Goal: Transaction & Acquisition: Book appointment/travel/reservation

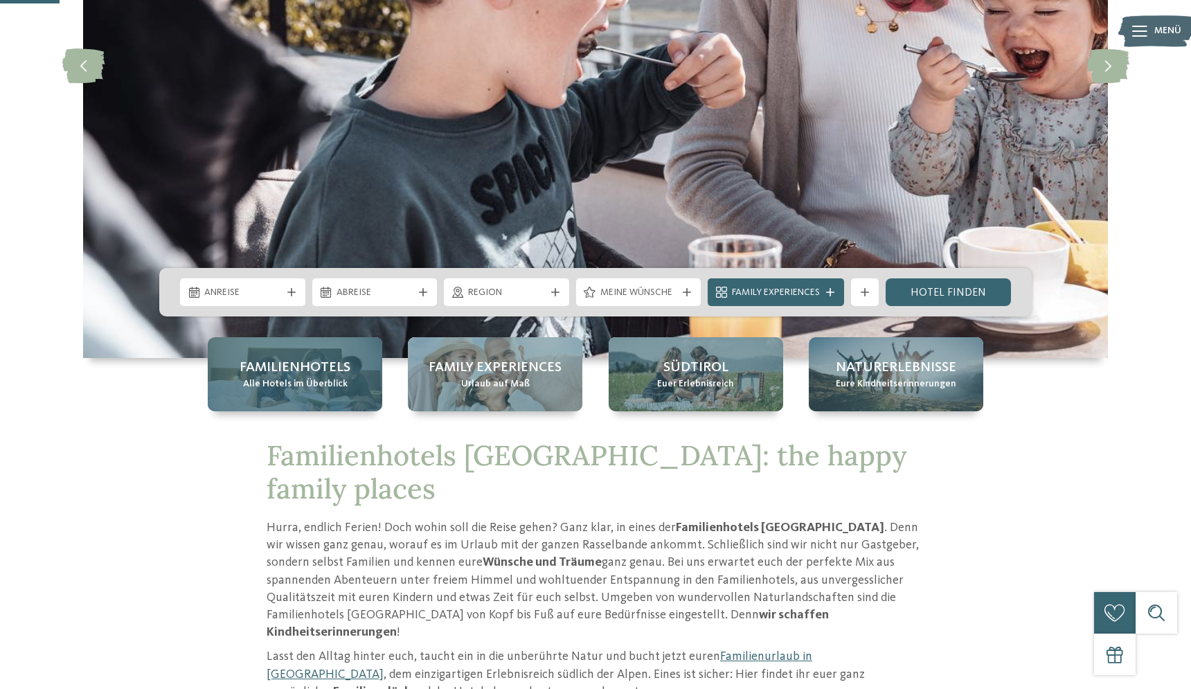
click at [307, 393] on div "Familienhotels Alle Hotels im Überblick" at bounding box center [295, 374] width 175 height 74
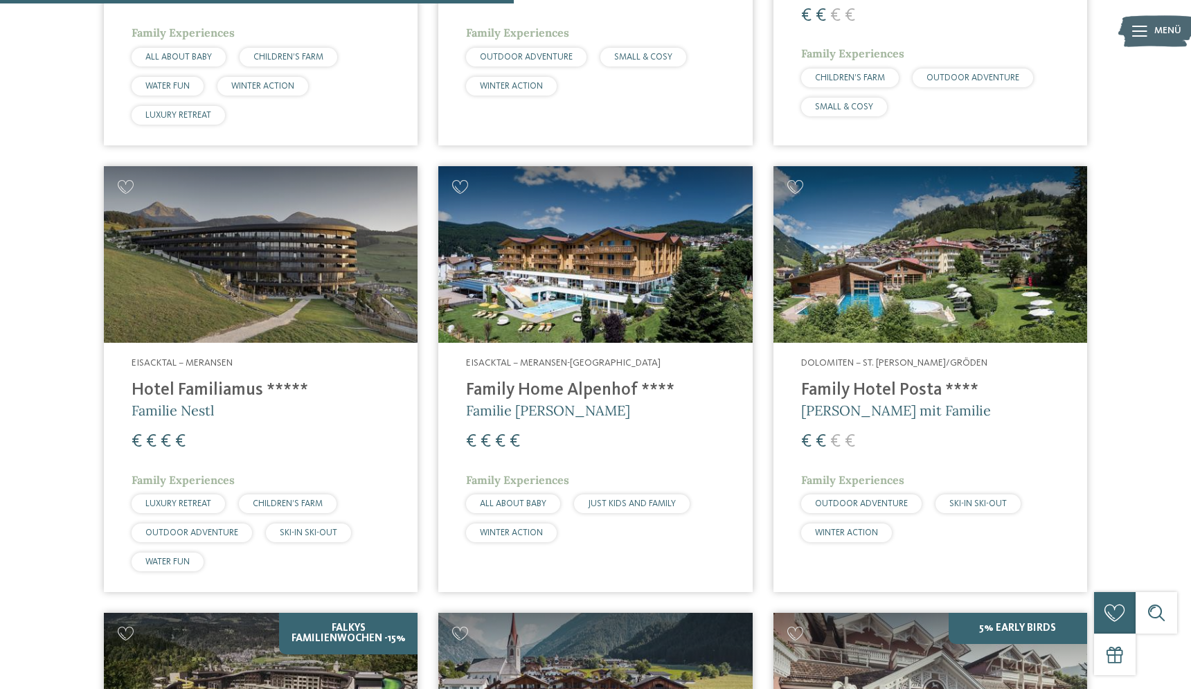
scroll to position [1972, 0]
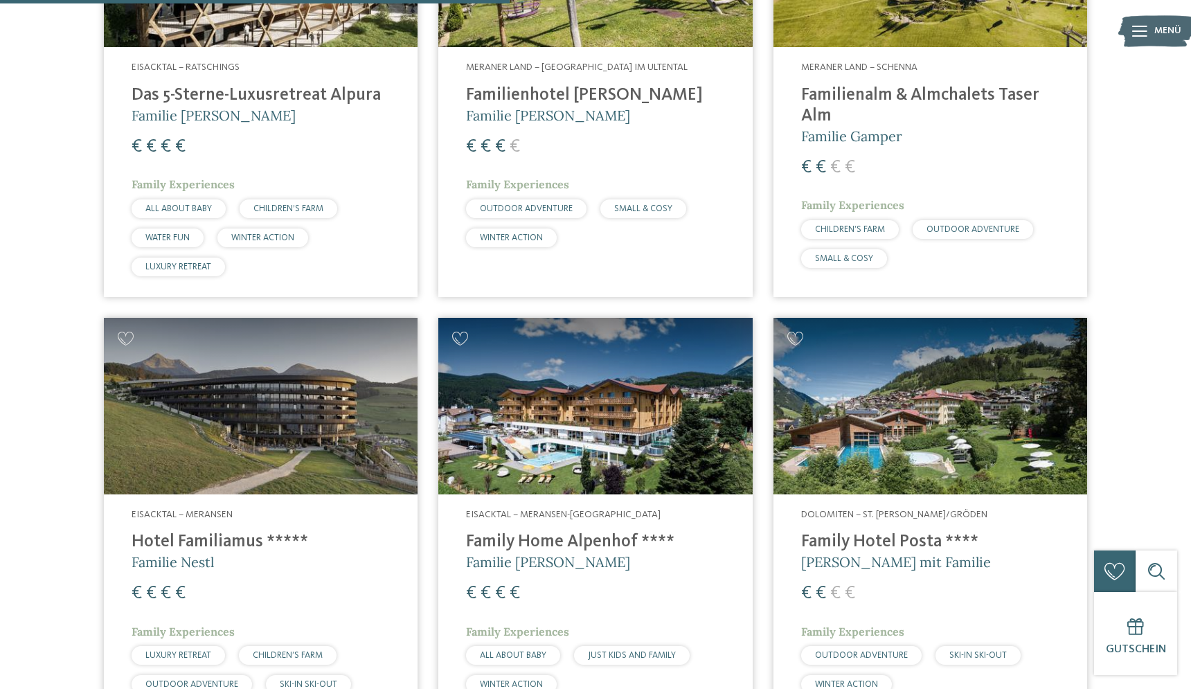
click at [580, 377] on img at bounding box center [595, 406] width 314 height 177
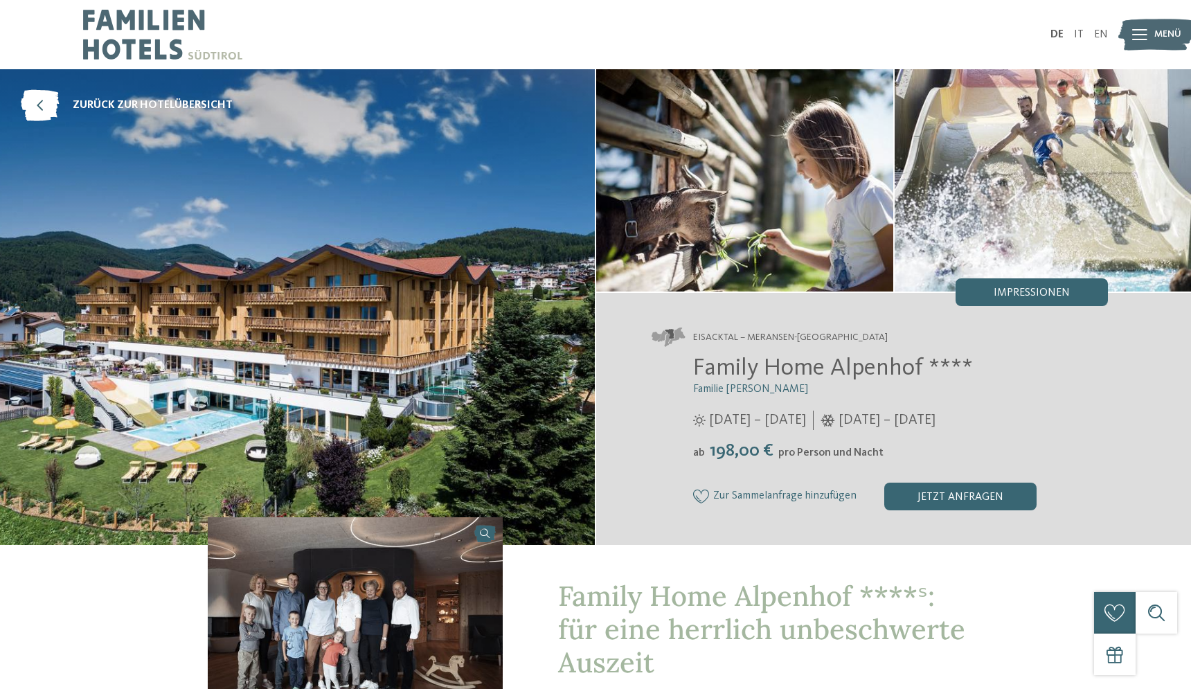
click at [252, 436] on img at bounding box center [297, 307] width 595 height 476
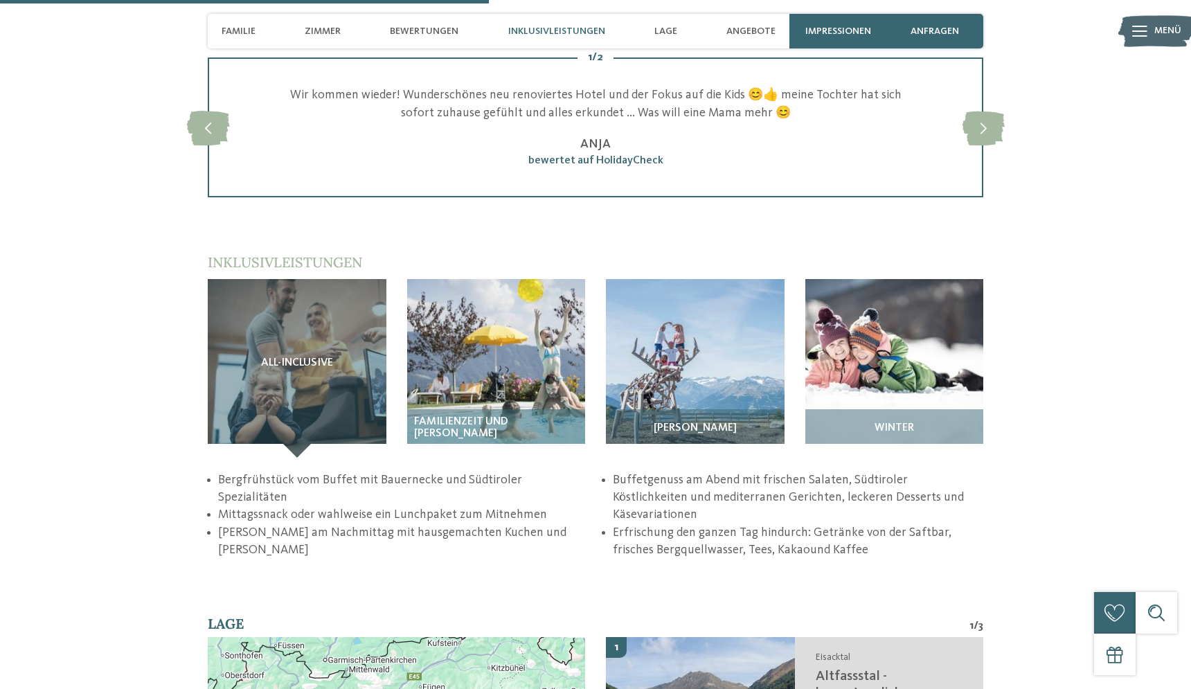
scroll to position [1873, 0]
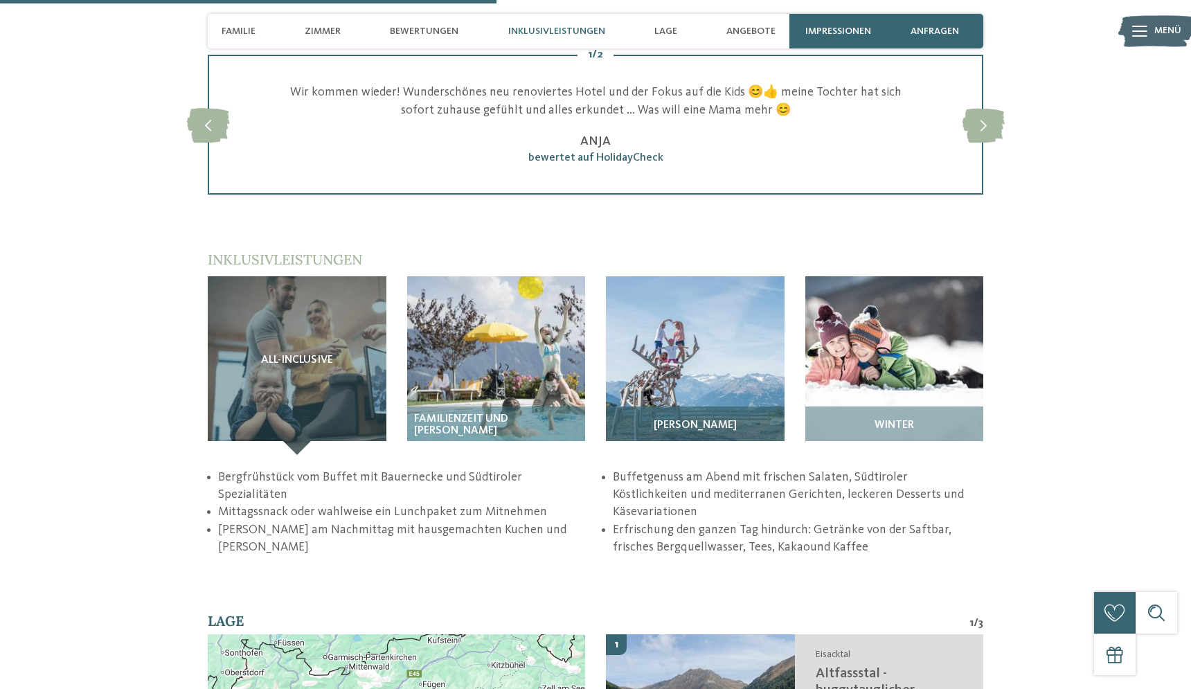
click at [656, 343] on img at bounding box center [695, 365] width 179 height 179
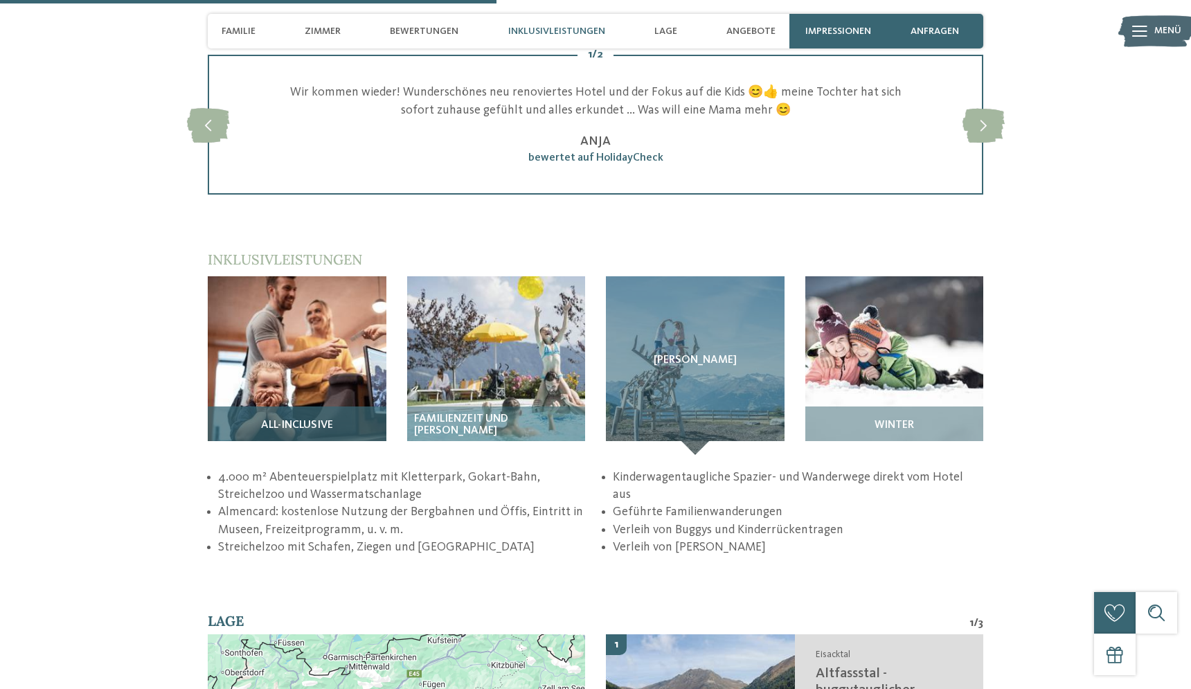
click at [291, 326] on img at bounding box center [297, 365] width 179 height 179
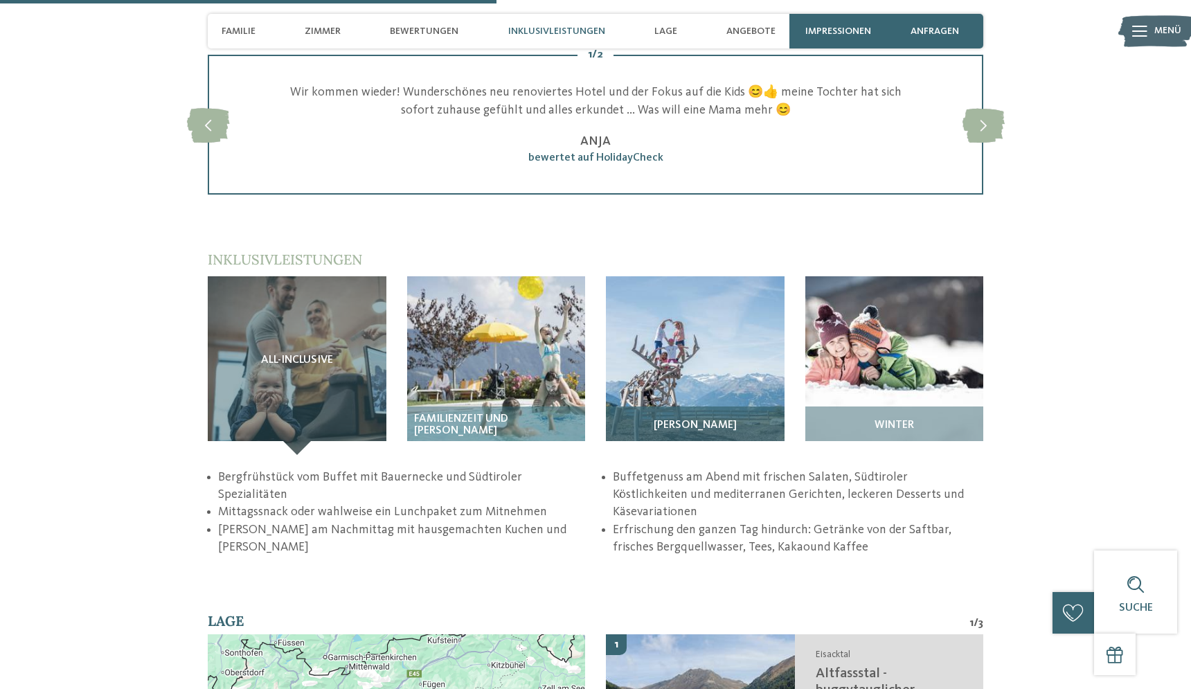
click at [656, 331] on img at bounding box center [695, 365] width 179 height 179
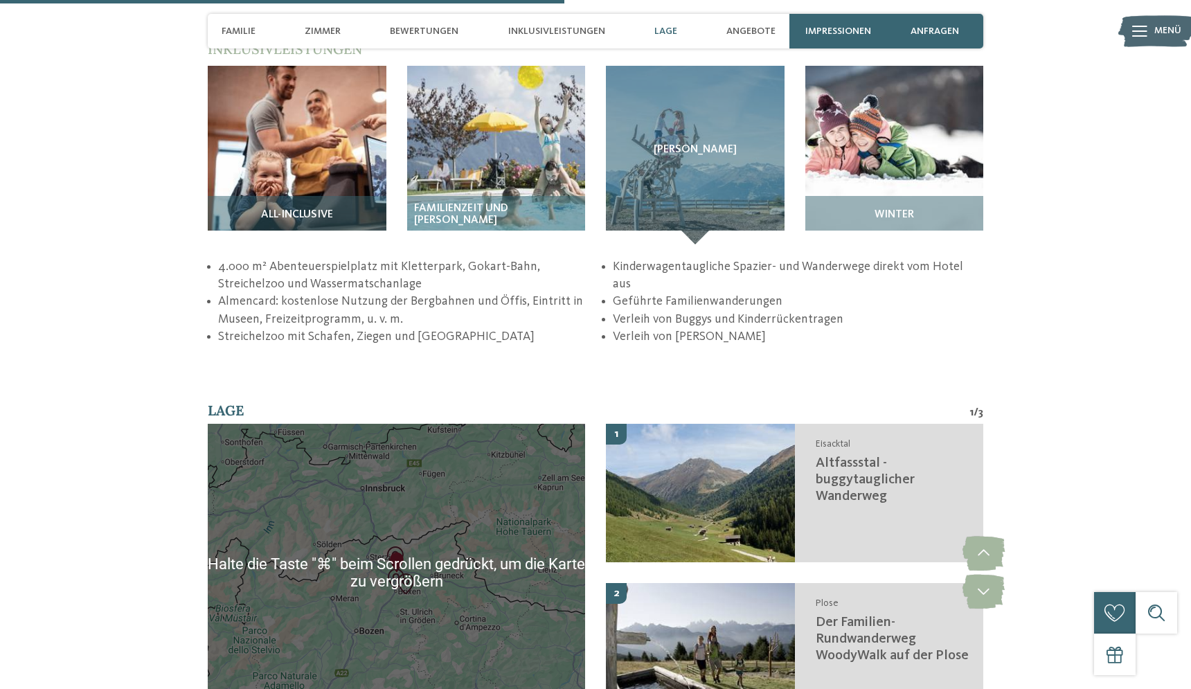
scroll to position [2047, 0]
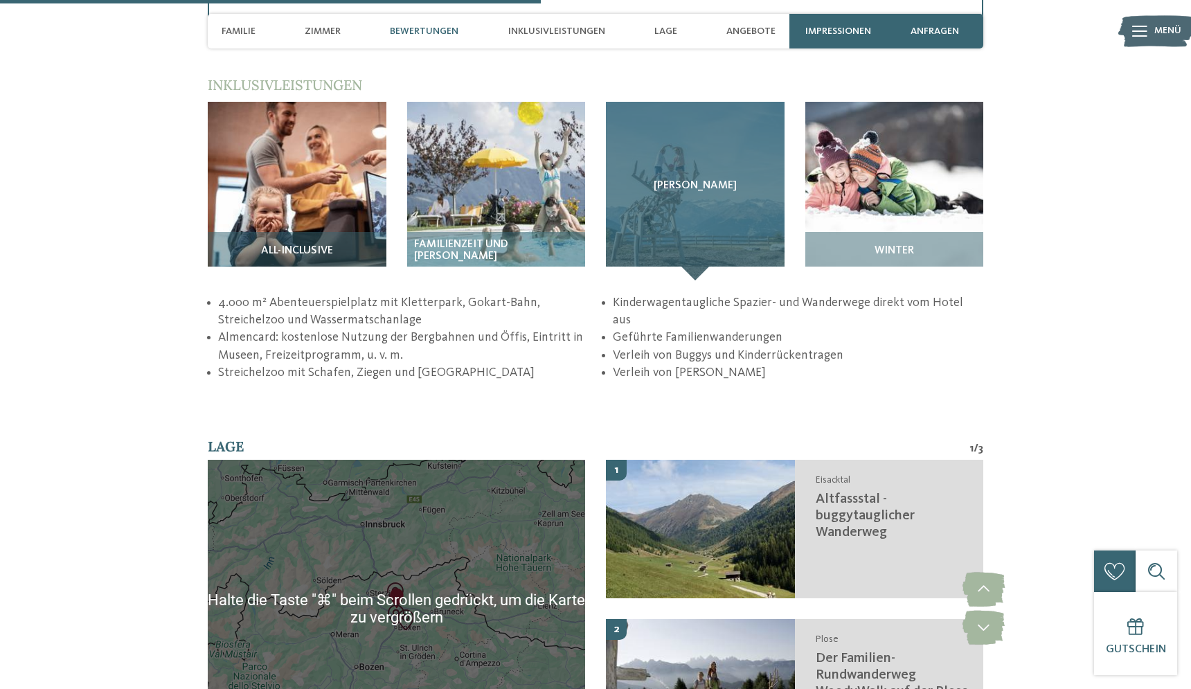
click at [674, 213] on div "Sommer" at bounding box center [695, 191] width 179 height 179
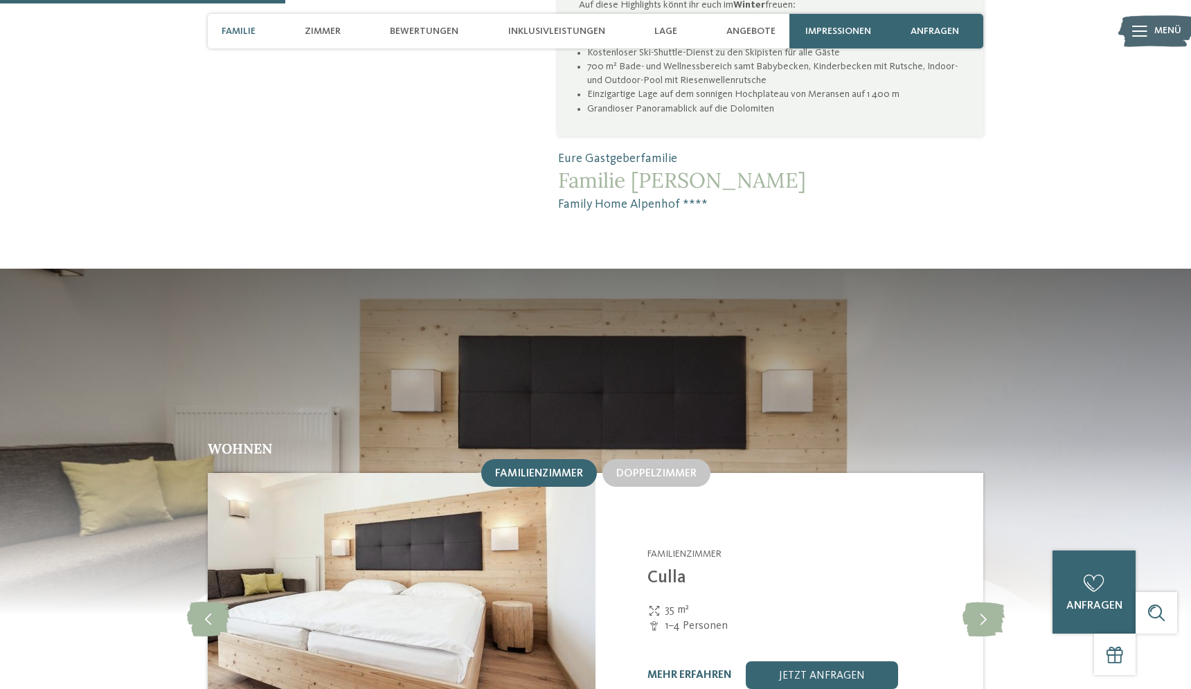
scroll to position [1082, 0]
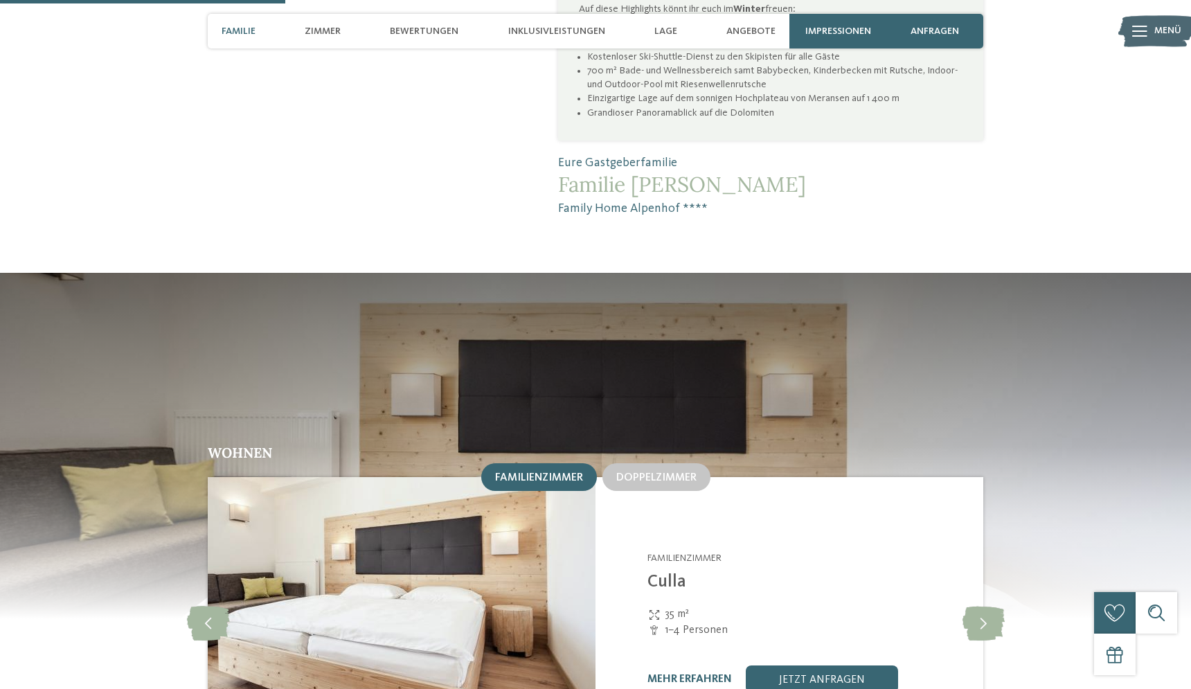
click at [238, 30] on span "Familie" at bounding box center [239, 32] width 34 height 12
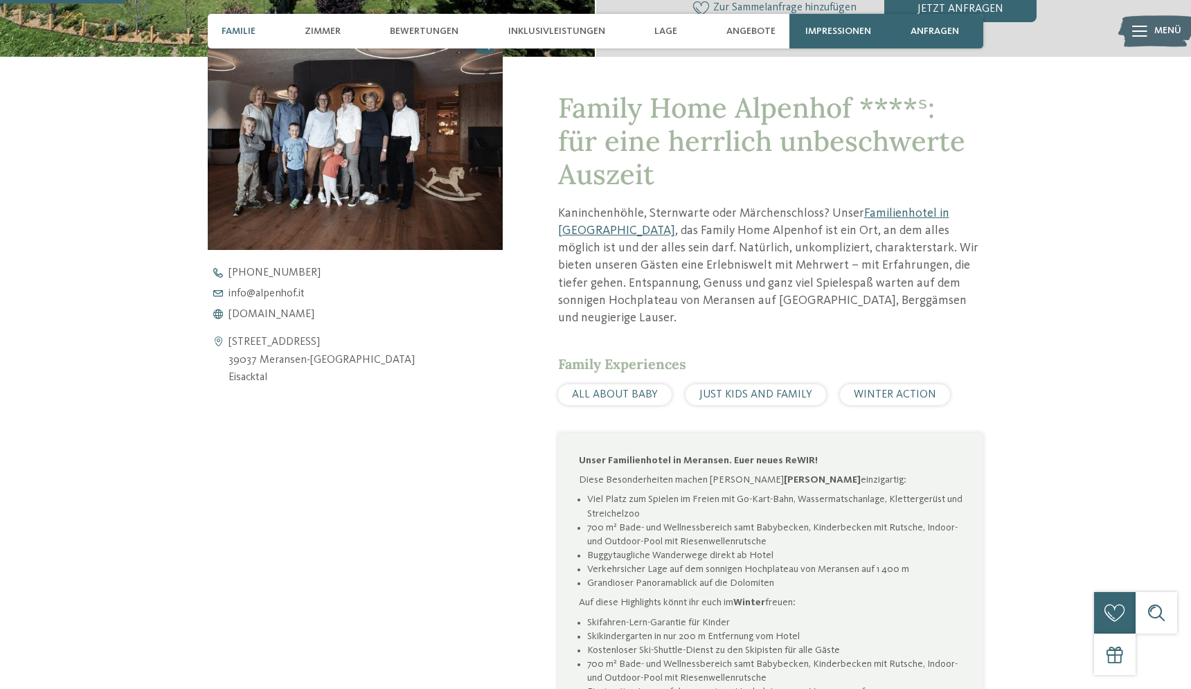
scroll to position [469, 0]
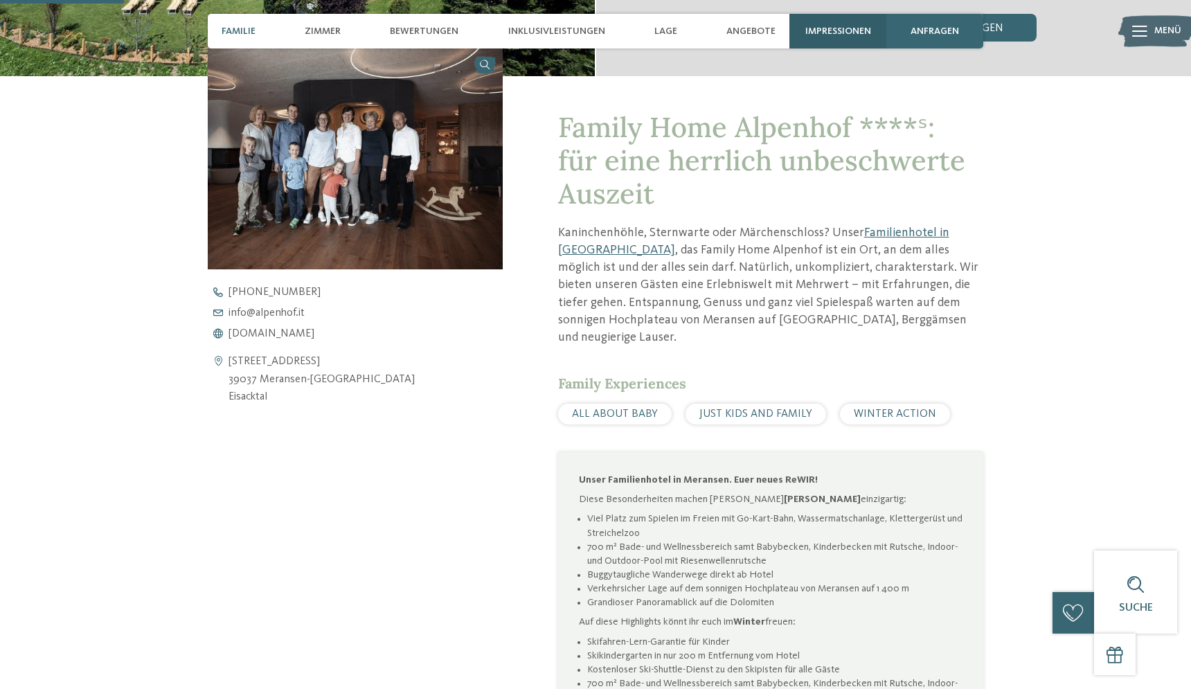
click at [823, 23] on div "Impressionen" at bounding box center [837, 31] width 97 height 35
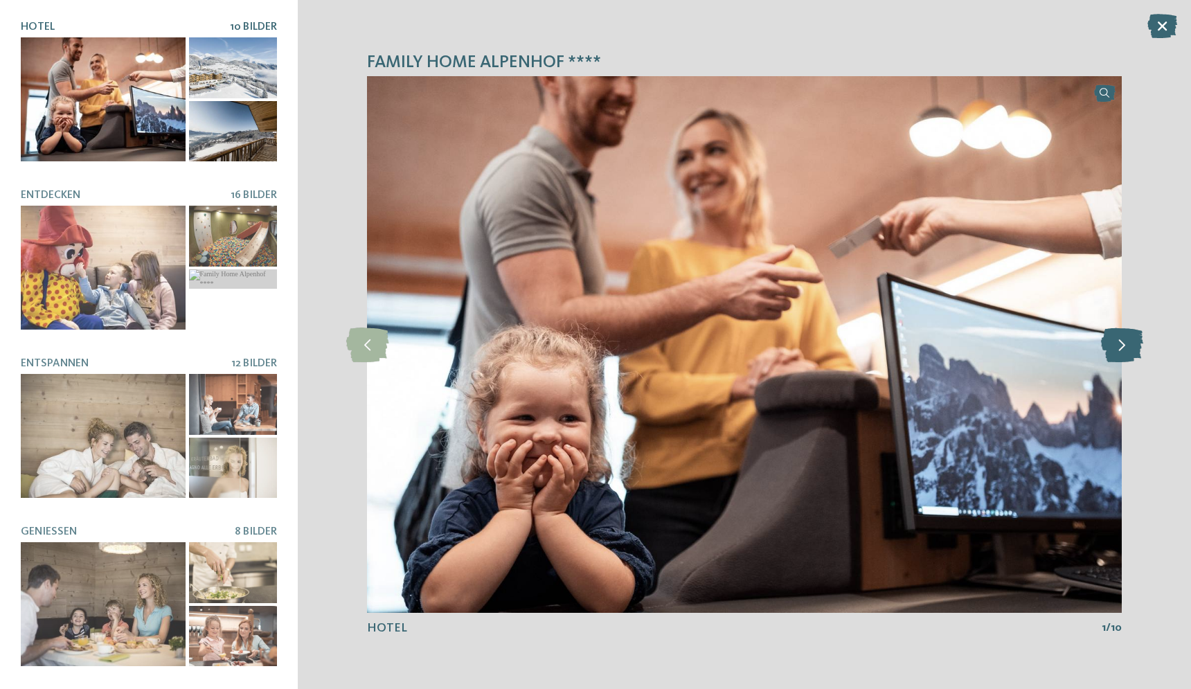
click at [1117, 346] on icon at bounding box center [1122, 345] width 42 height 35
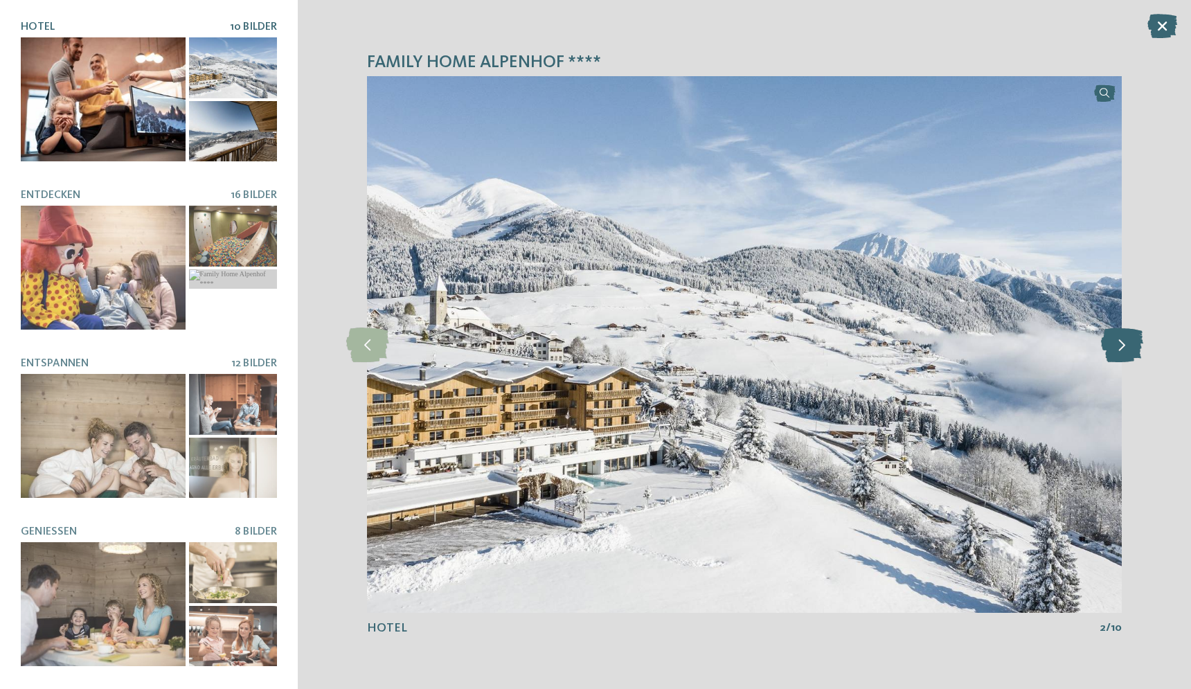
click at [1117, 346] on icon at bounding box center [1122, 345] width 42 height 35
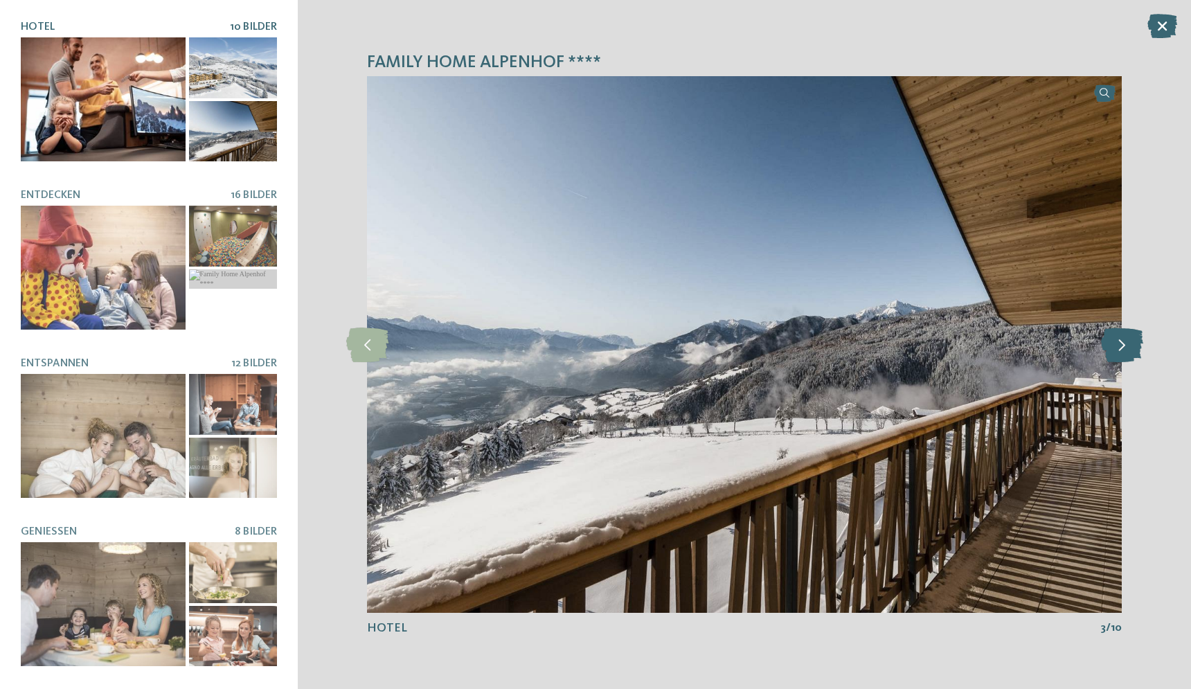
click at [1117, 346] on icon at bounding box center [1122, 345] width 42 height 35
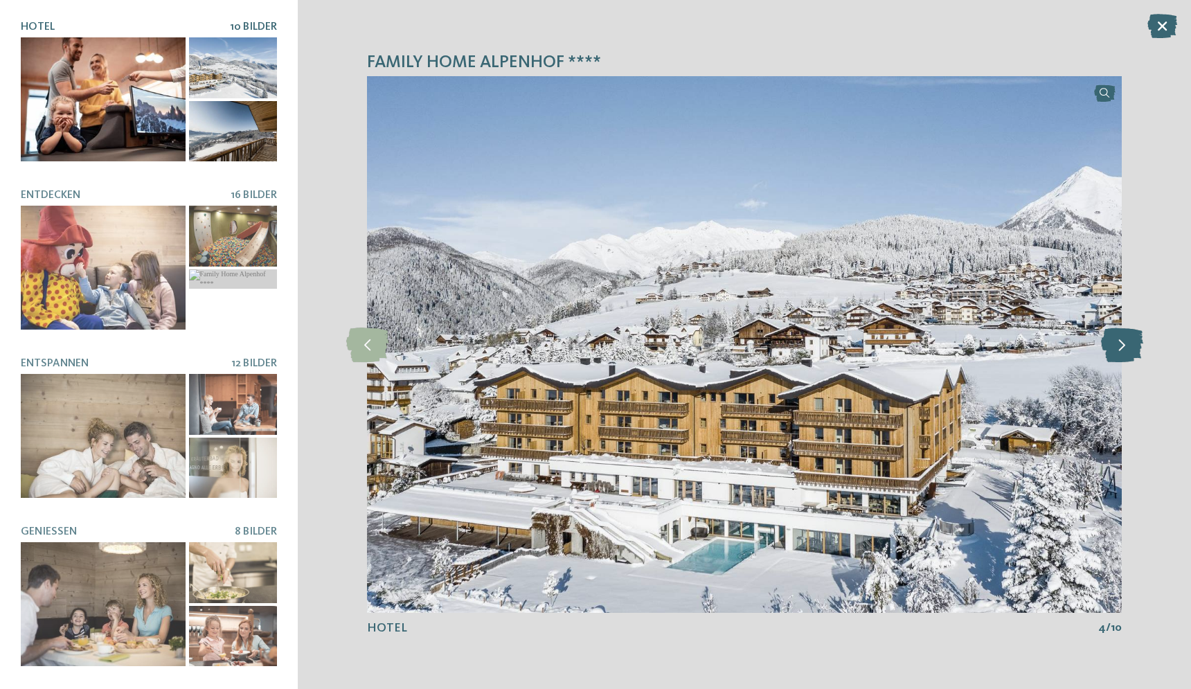
click at [1117, 346] on icon at bounding box center [1122, 345] width 42 height 35
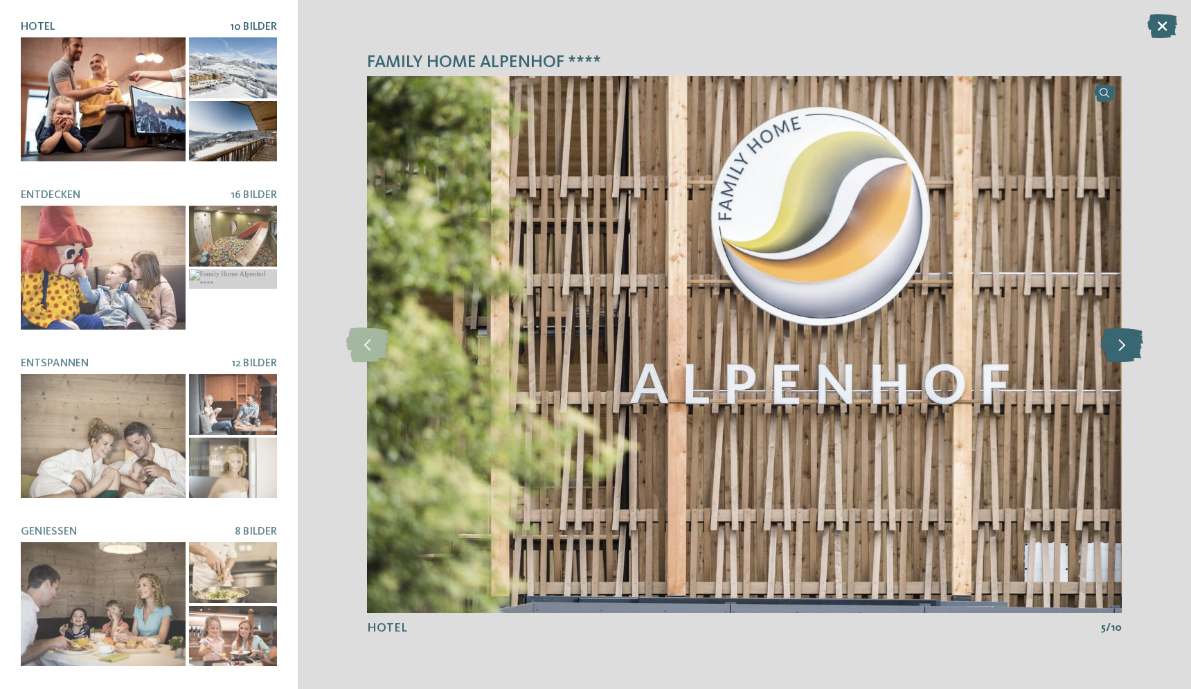
click at [1117, 346] on icon at bounding box center [1122, 345] width 42 height 35
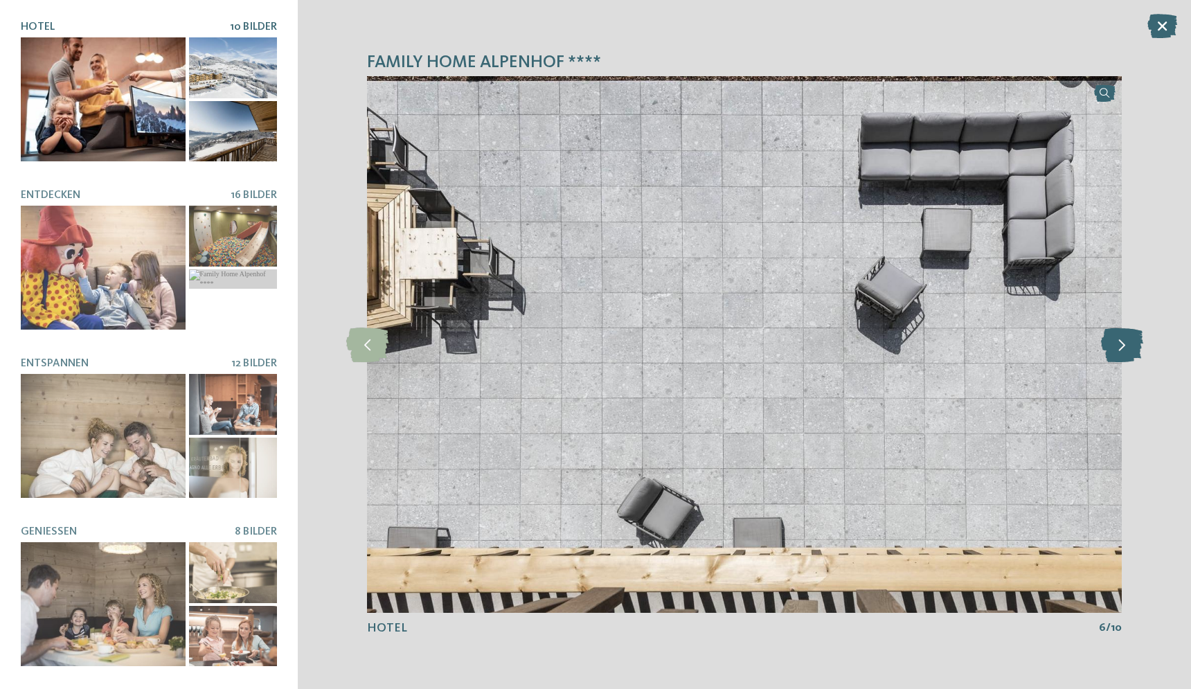
click at [1117, 346] on icon at bounding box center [1122, 345] width 42 height 35
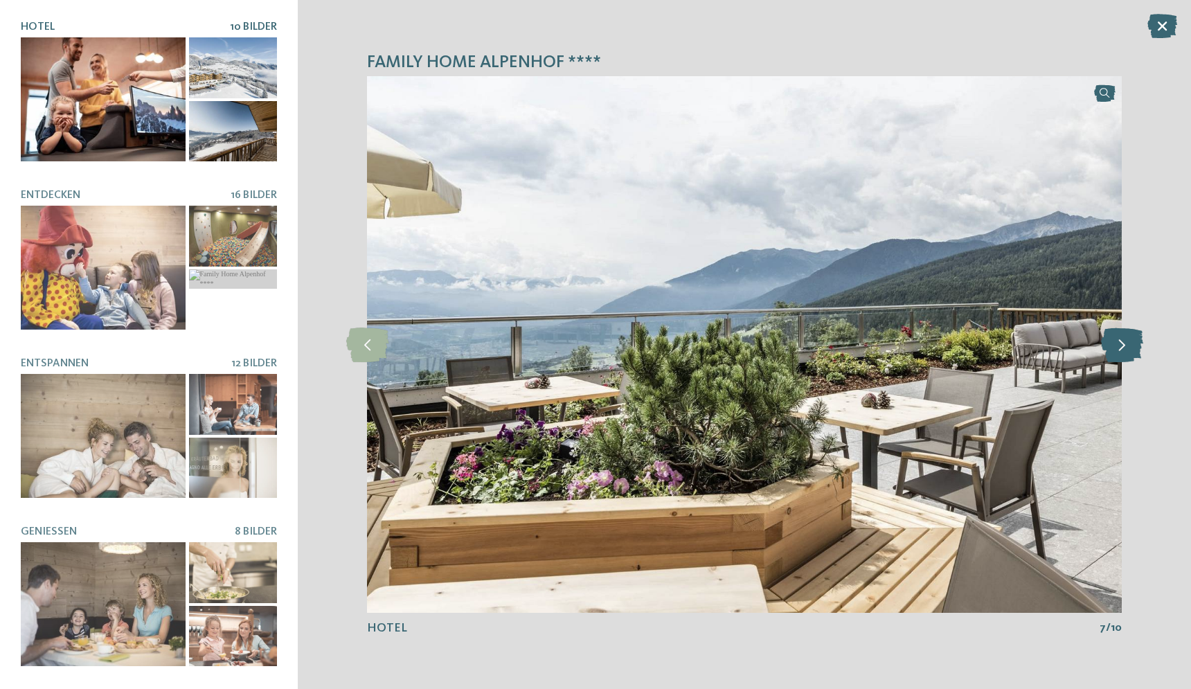
click at [1117, 346] on icon at bounding box center [1122, 345] width 42 height 35
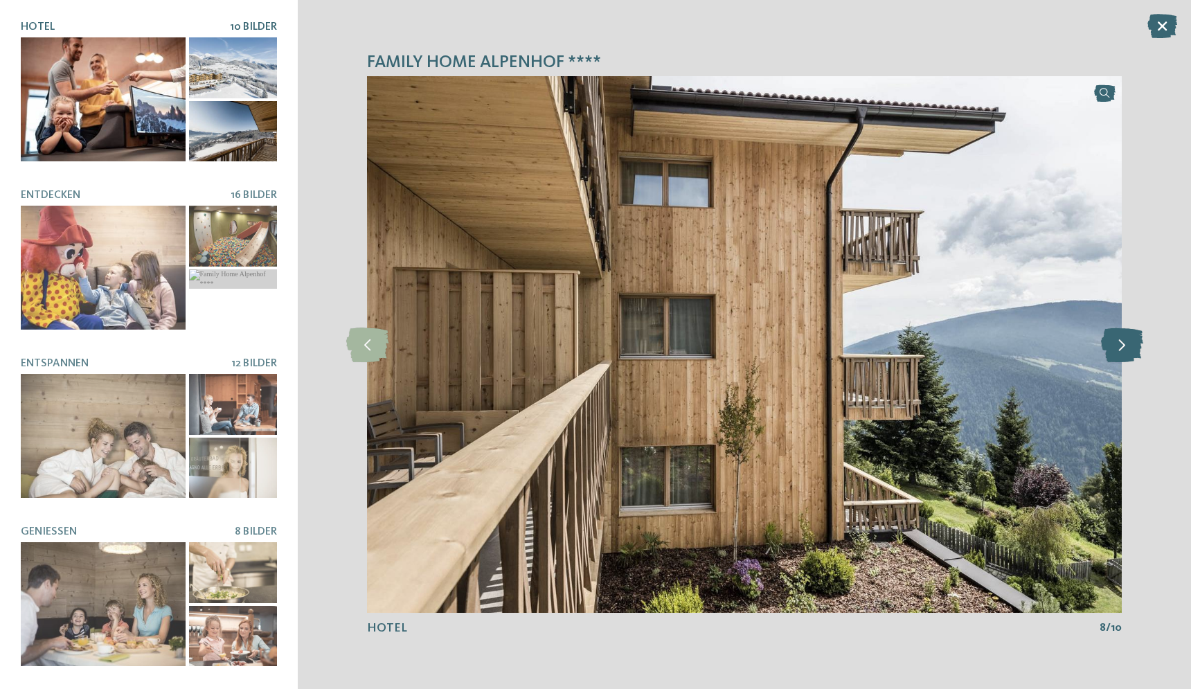
click at [1117, 346] on icon at bounding box center [1122, 345] width 42 height 35
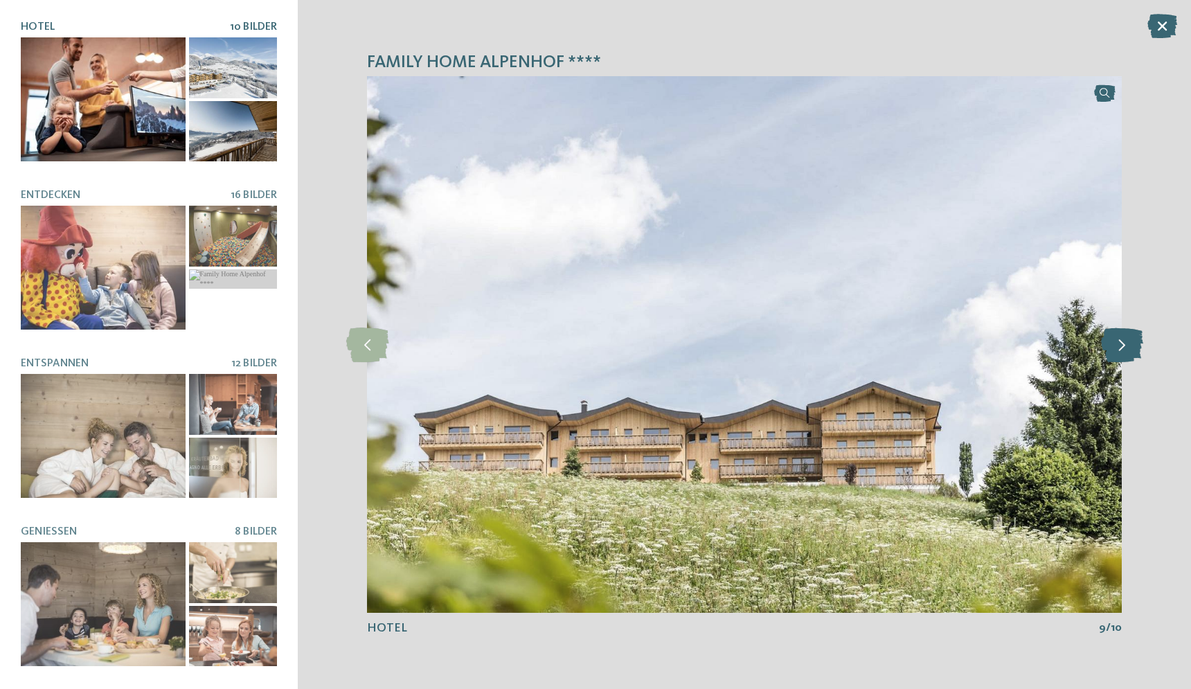
click at [1117, 346] on icon at bounding box center [1122, 345] width 42 height 35
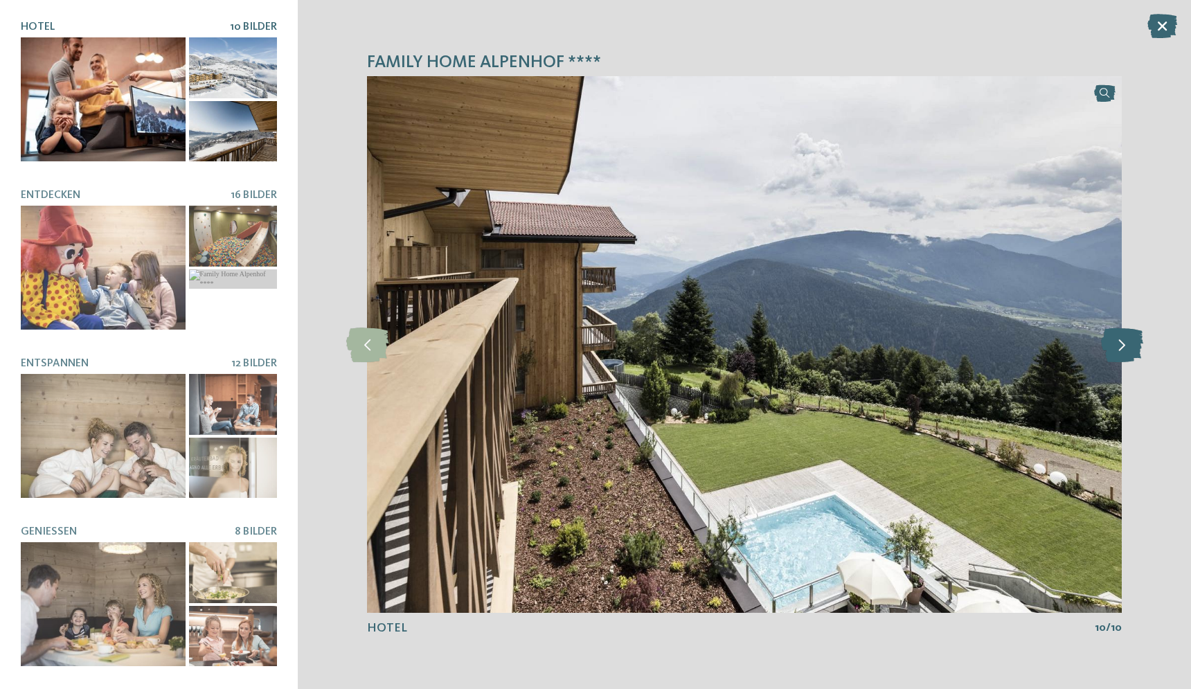
click at [1117, 346] on icon at bounding box center [1122, 345] width 42 height 35
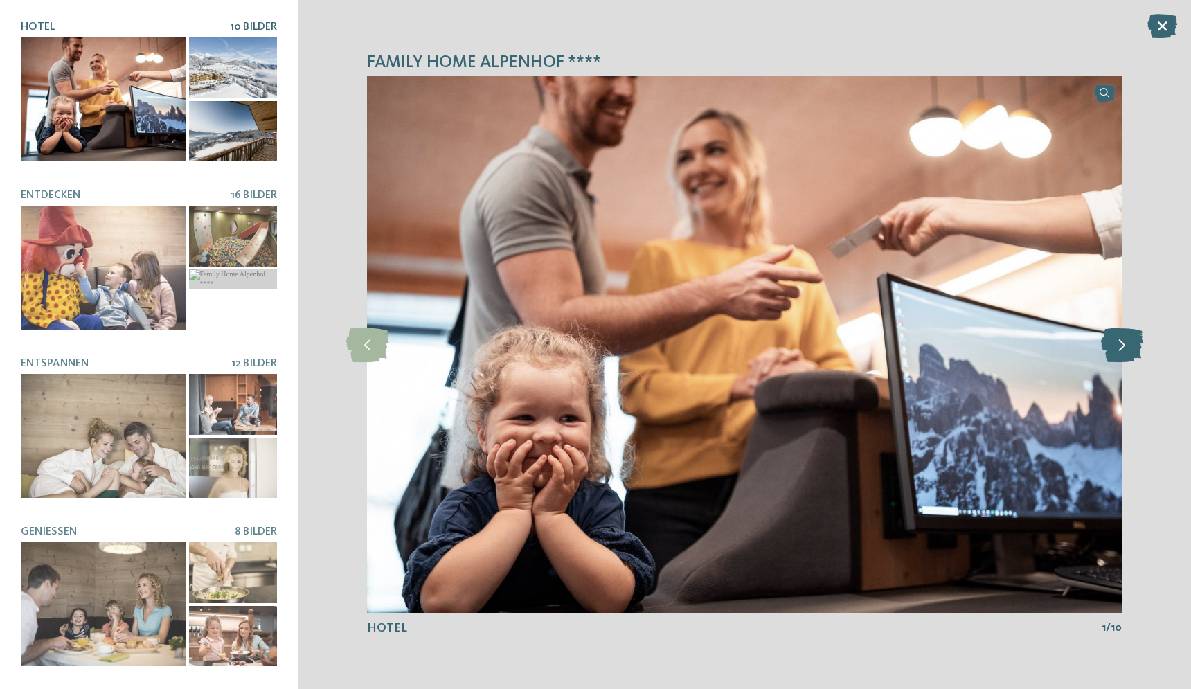
click at [1117, 346] on icon at bounding box center [1122, 345] width 42 height 35
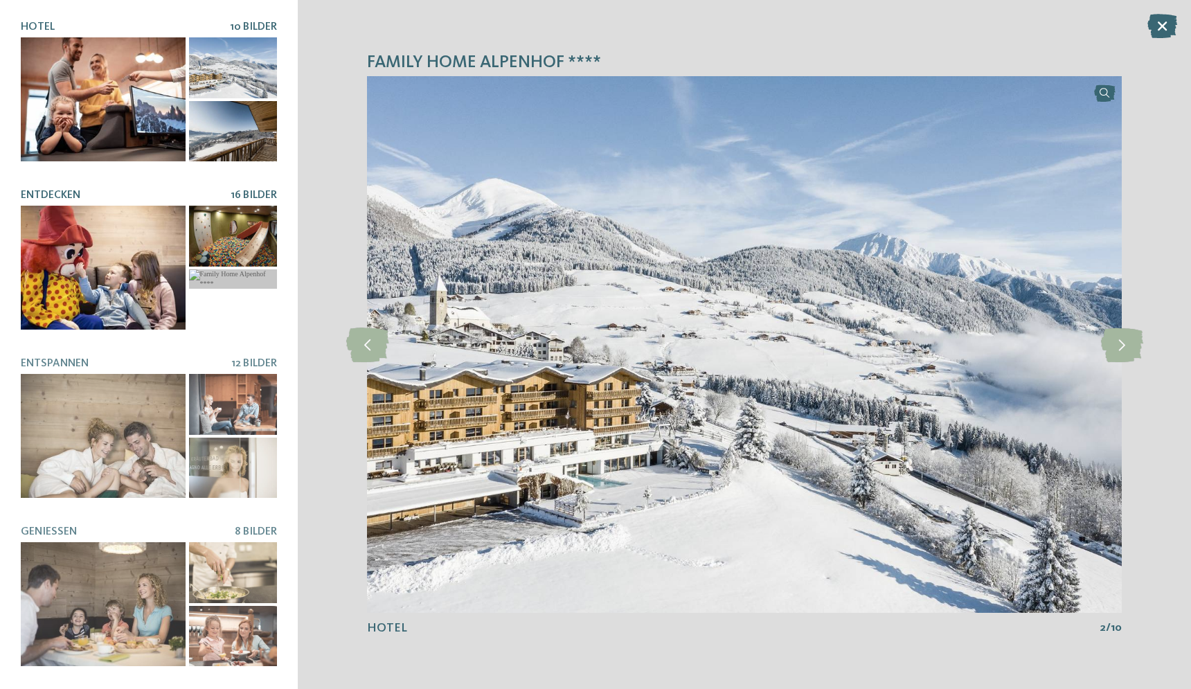
click at [252, 236] on div at bounding box center [233, 236] width 89 height 60
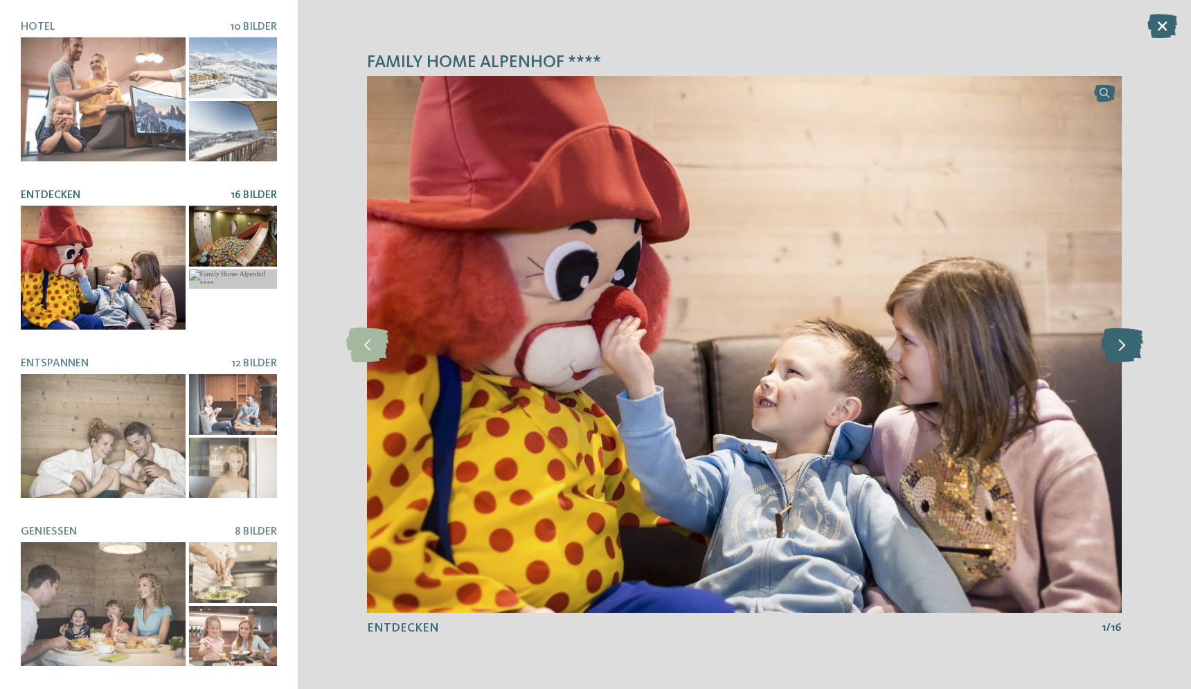
click at [1121, 344] on icon at bounding box center [1122, 345] width 42 height 35
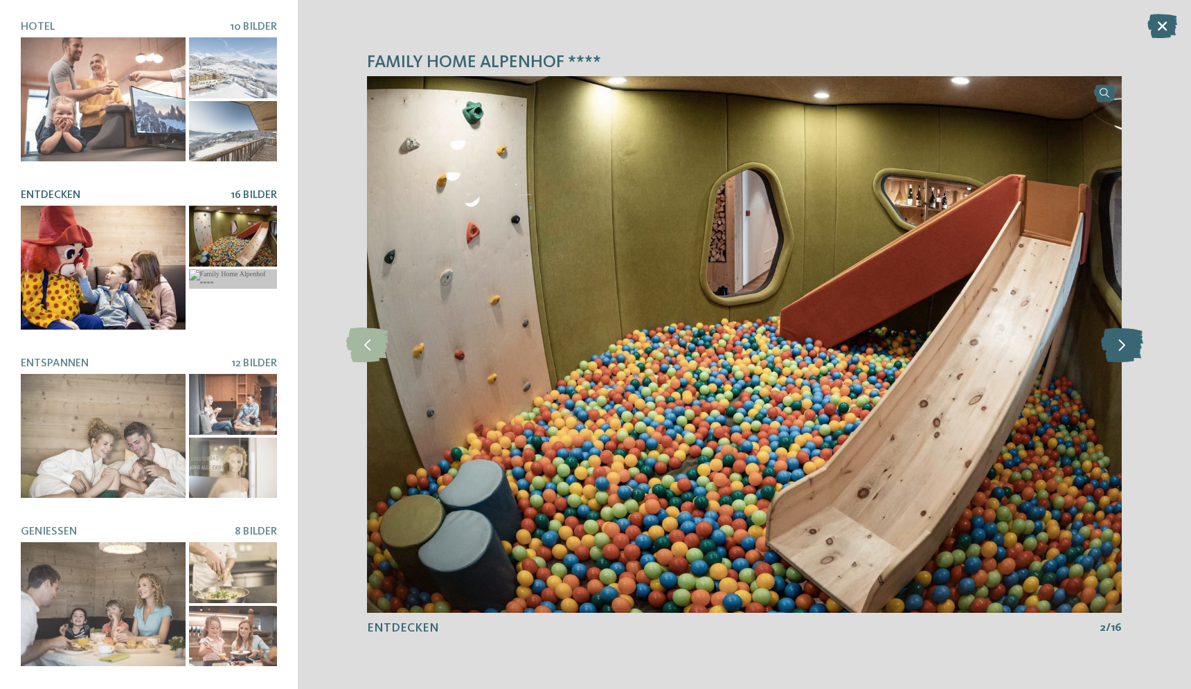
click at [1121, 344] on icon at bounding box center [1122, 345] width 42 height 35
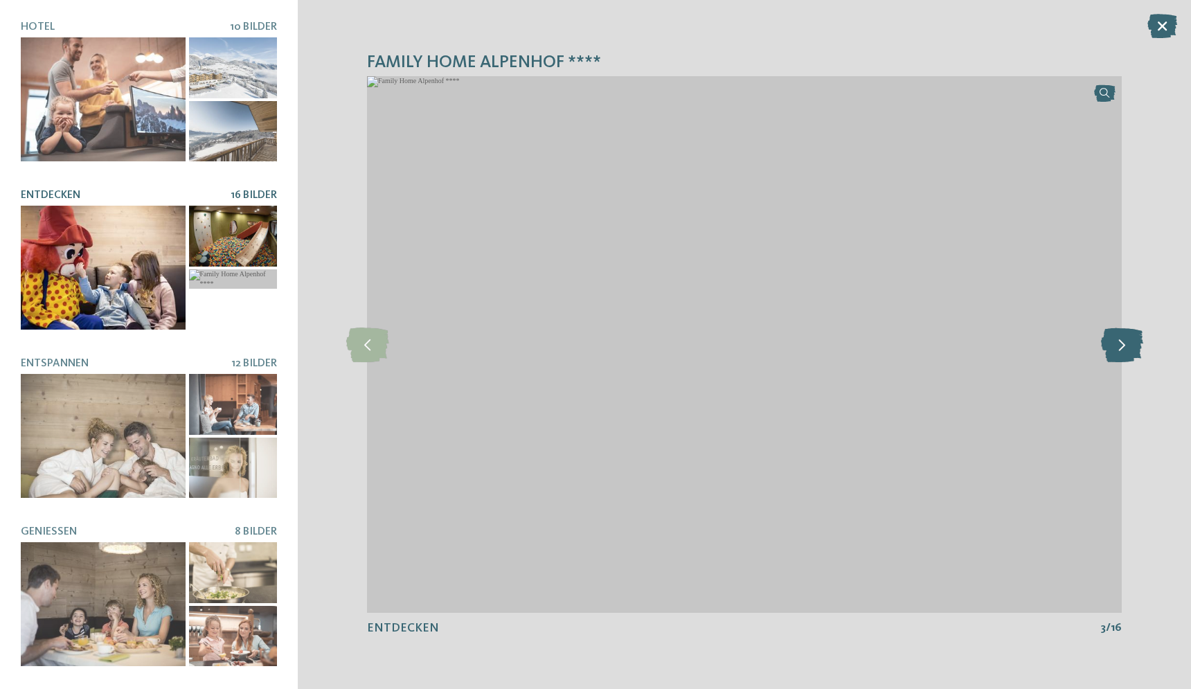
click at [1121, 344] on icon at bounding box center [1122, 345] width 42 height 35
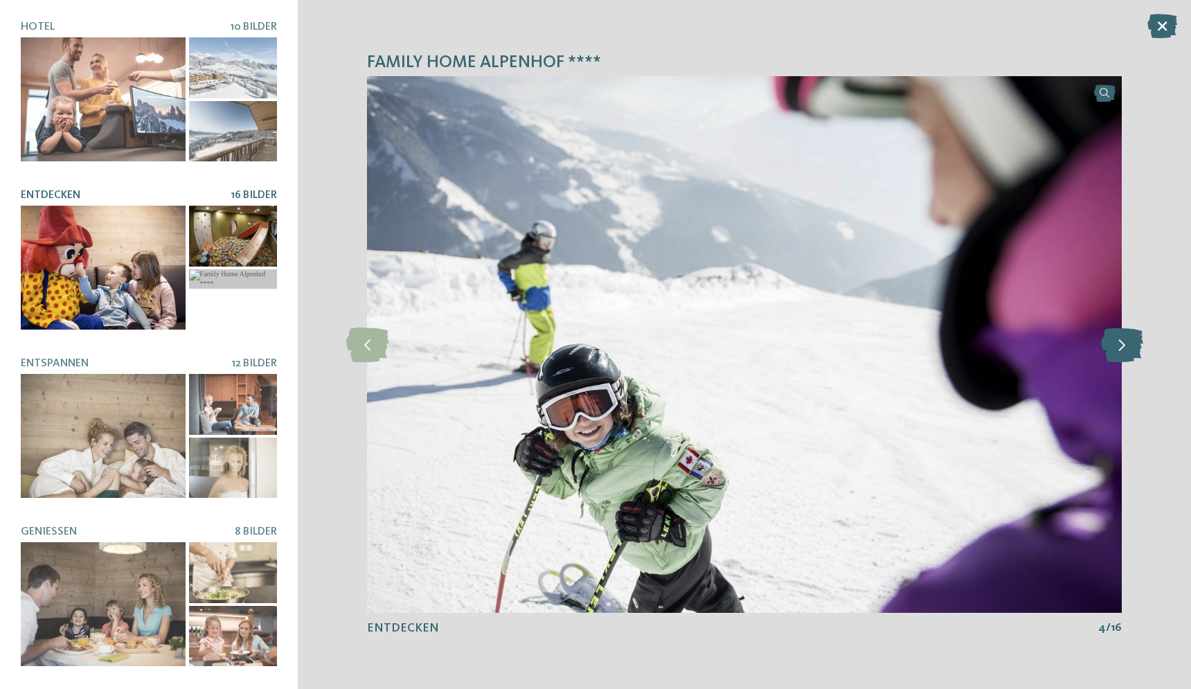
click at [1121, 344] on icon at bounding box center [1122, 345] width 42 height 35
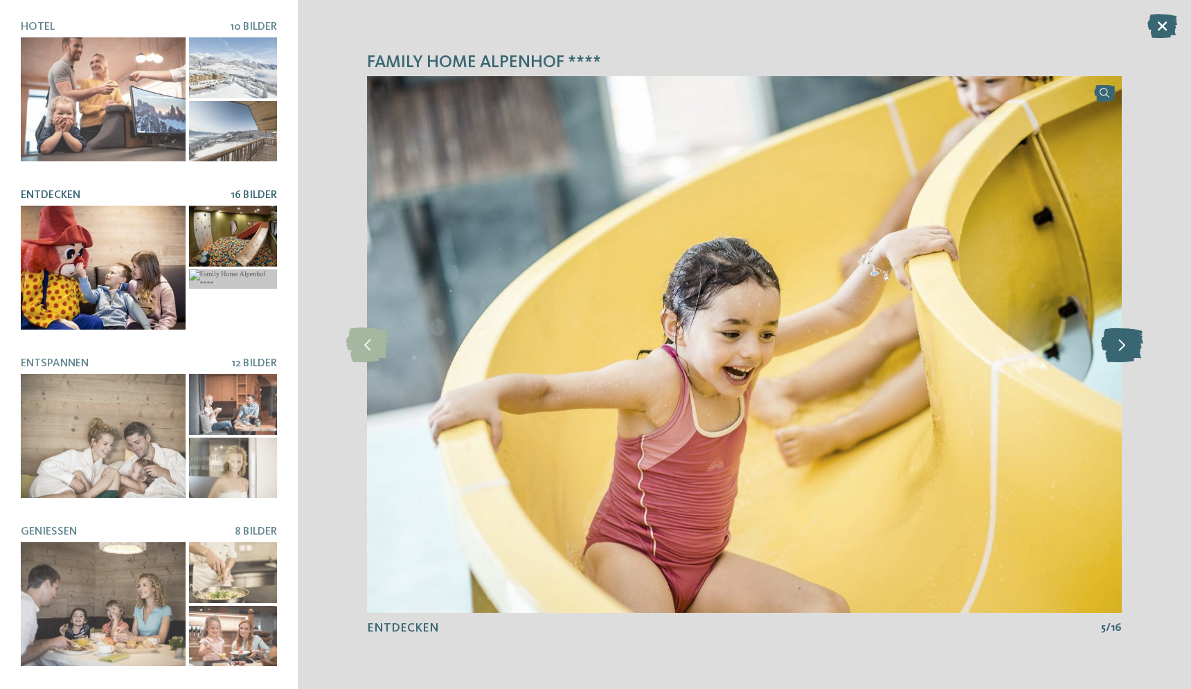
click at [1121, 344] on icon at bounding box center [1122, 345] width 42 height 35
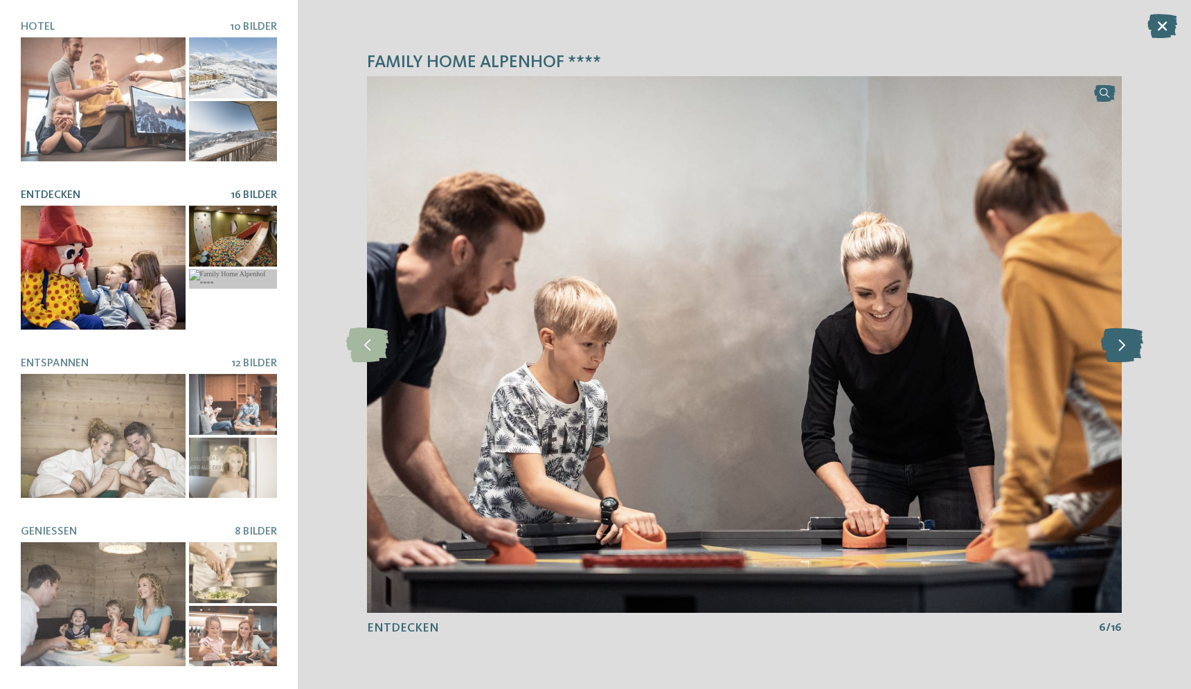
click at [1121, 344] on icon at bounding box center [1122, 345] width 42 height 35
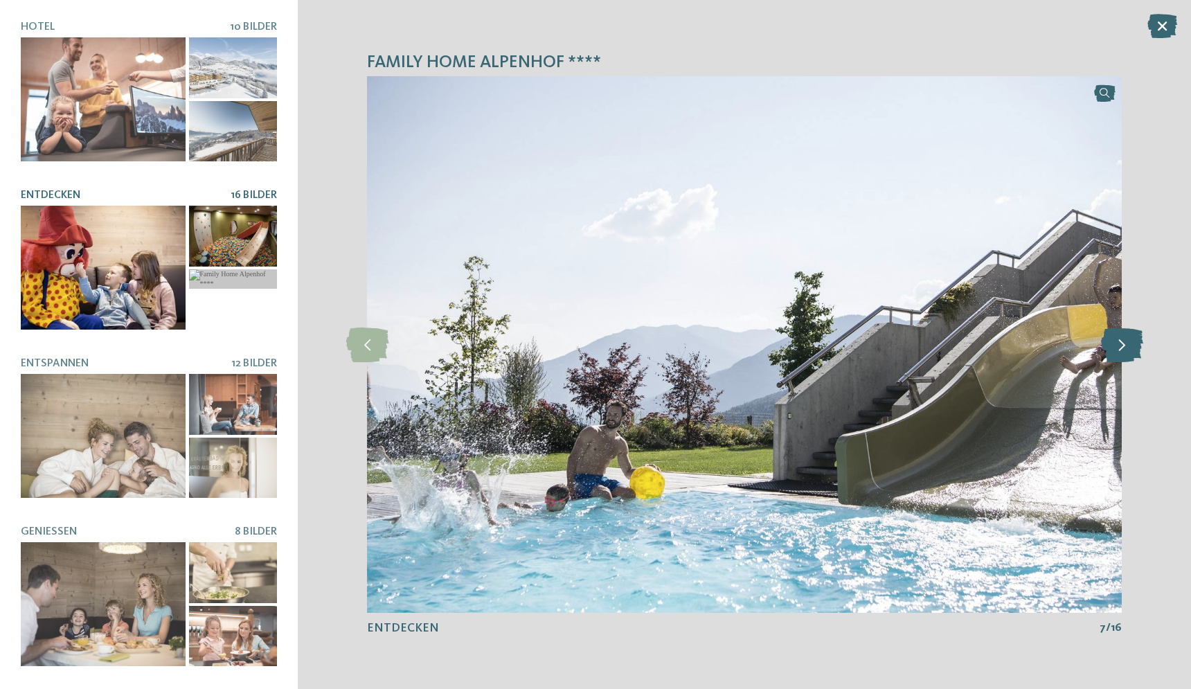
click at [1121, 344] on icon at bounding box center [1122, 345] width 42 height 35
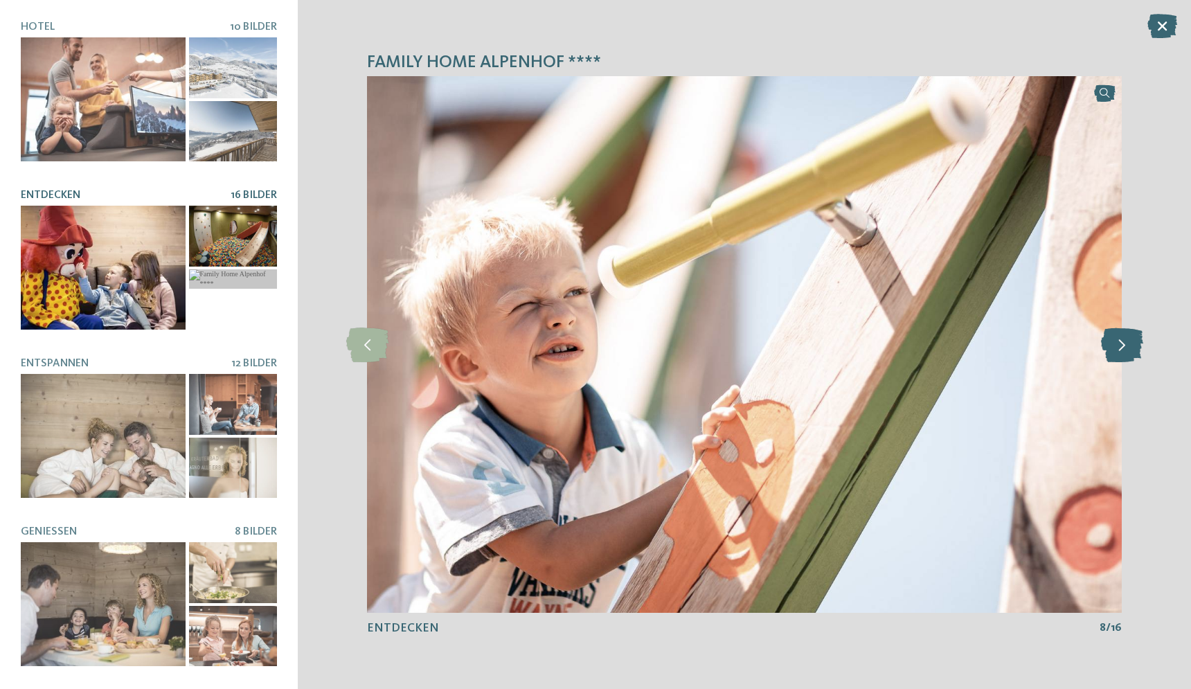
click at [1121, 344] on icon at bounding box center [1122, 345] width 42 height 35
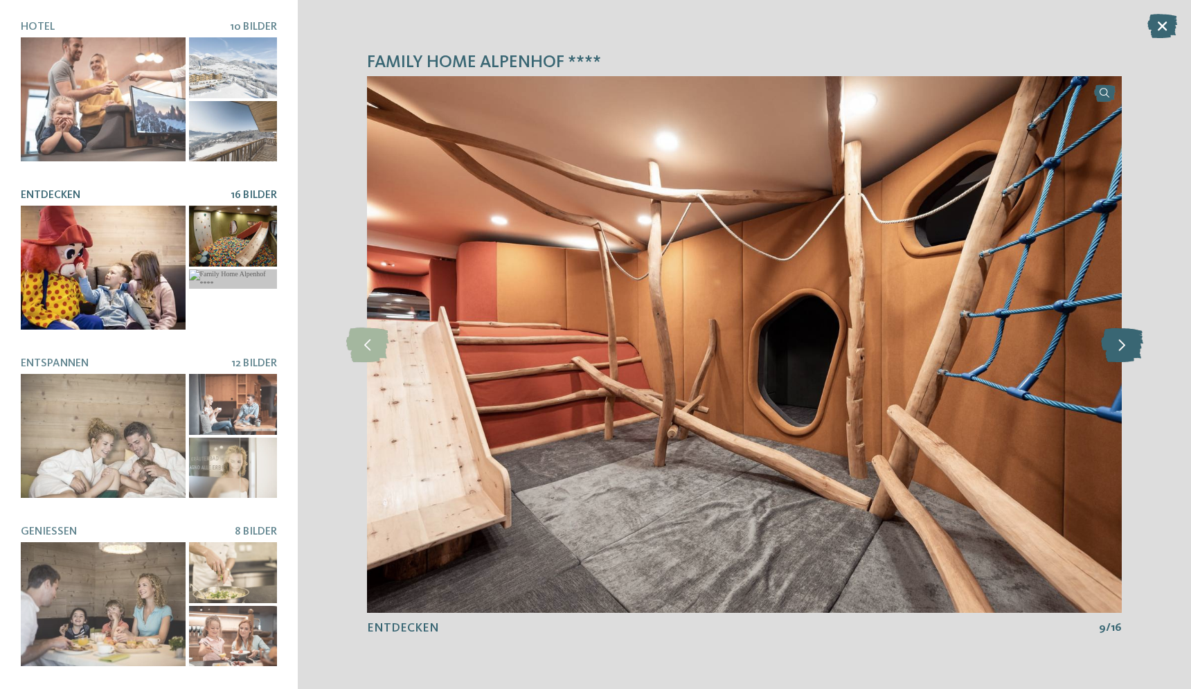
click at [1121, 344] on icon at bounding box center [1122, 345] width 42 height 35
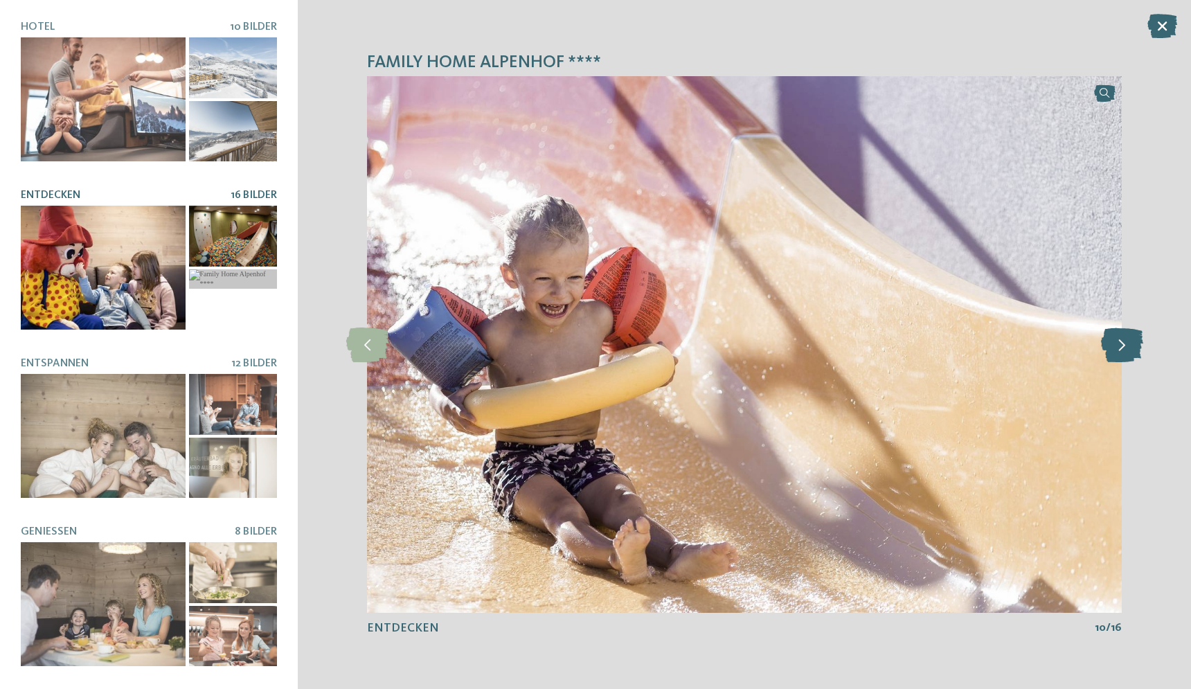
click at [1121, 344] on icon at bounding box center [1122, 345] width 42 height 35
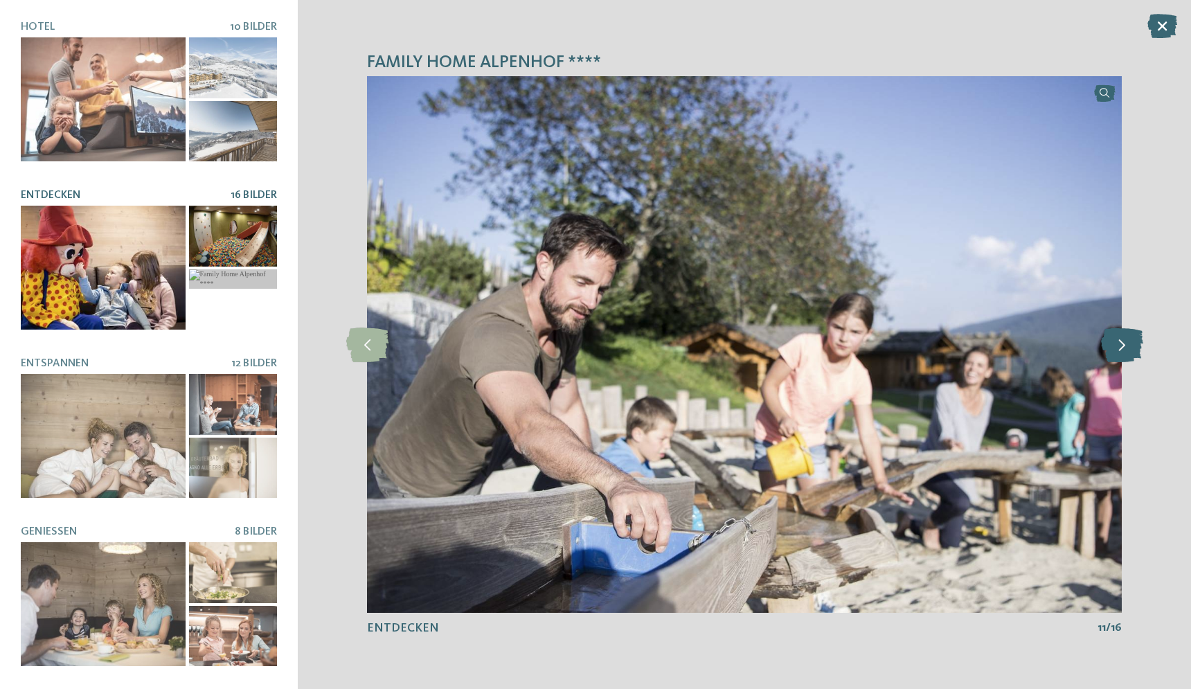
click at [1121, 344] on icon at bounding box center [1122, 345] width 42 height 35
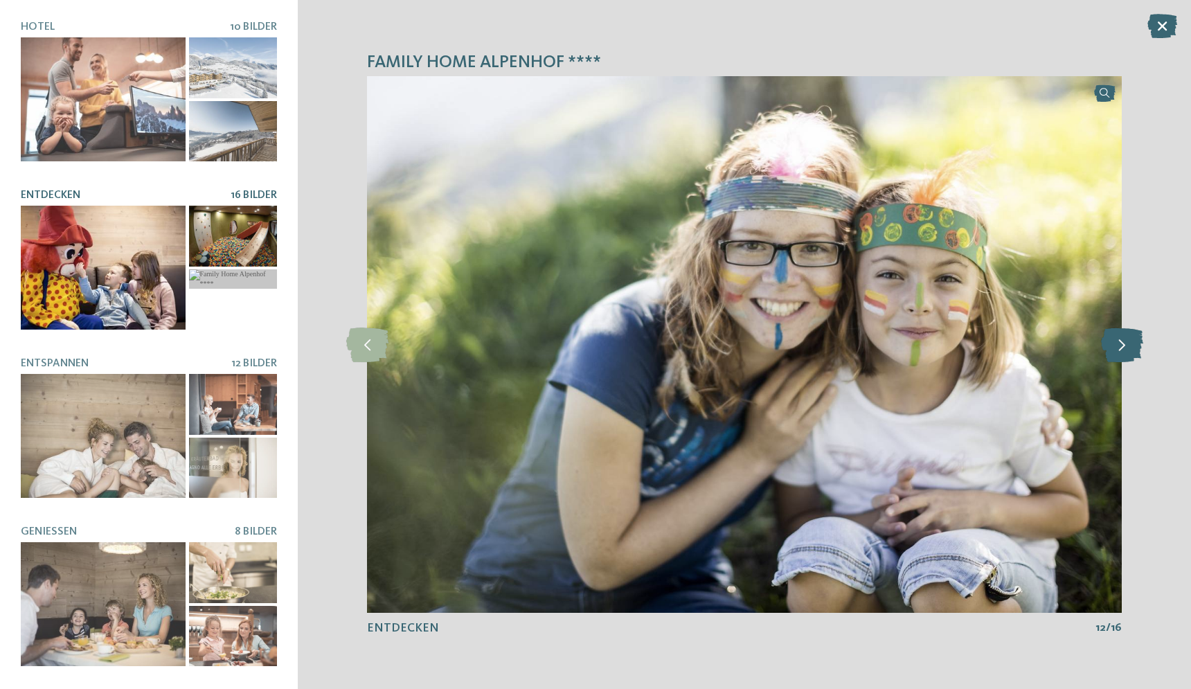
click at [1121, 344] on icon at bounding box center [1122, 345] width 42 height 35
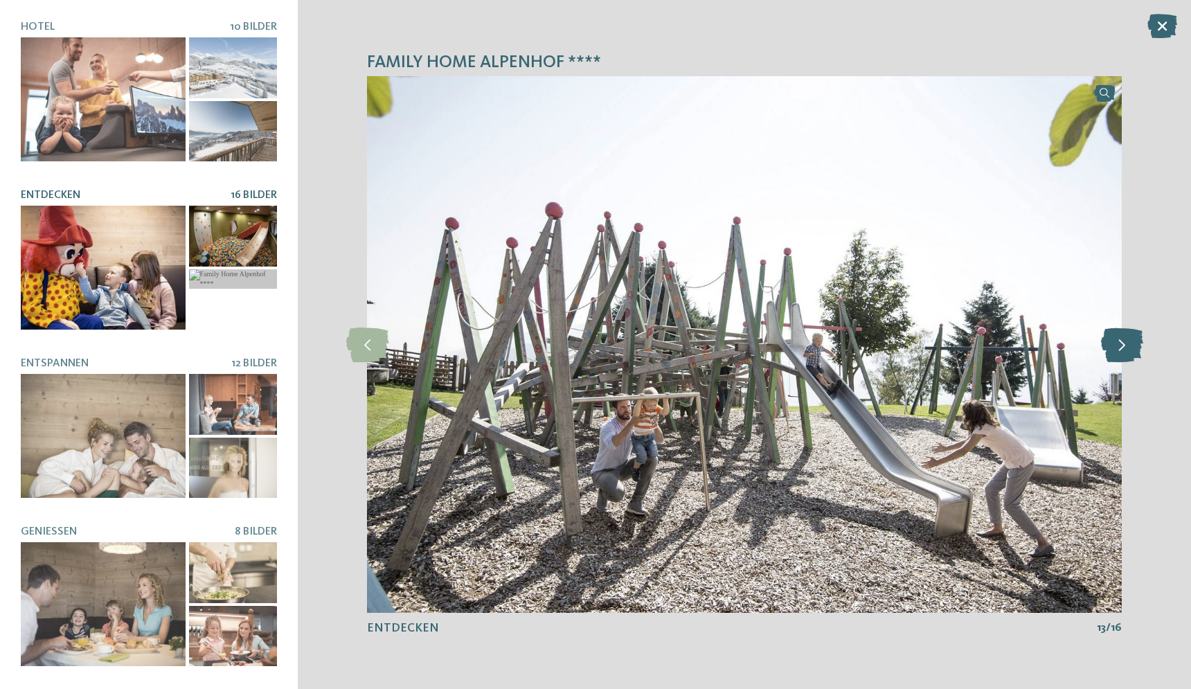
click at [1121, 344] on icon at bounding box center [1122, 345] width 42 height 35
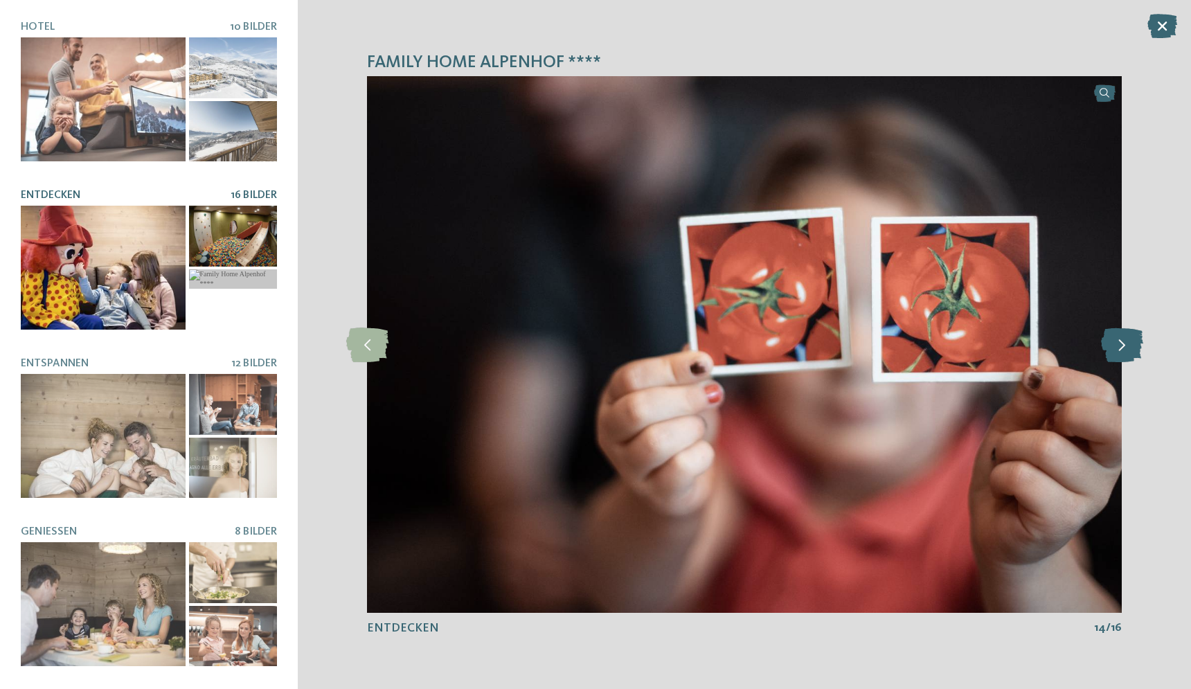
click at [1121, 344] on icon at bounding box center [1122, 345] width 42 height 35
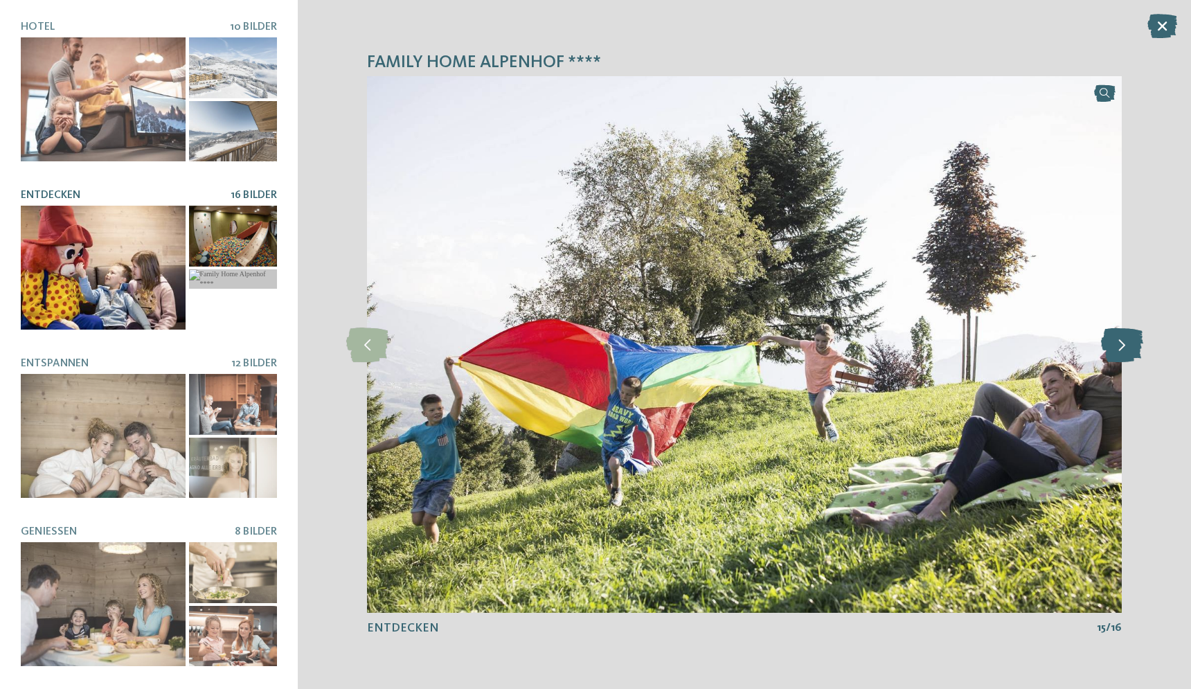
click at [1121, 344] on icon at bounding box center [1122, 345] width 42 height 35
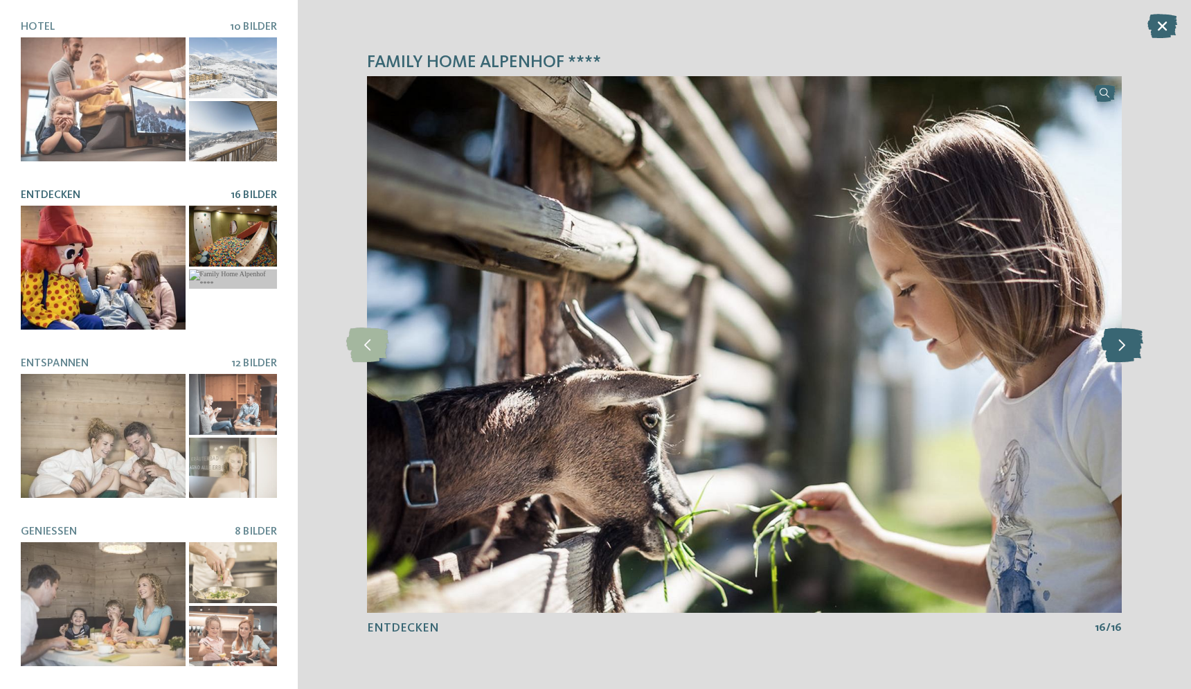
click at [1121, 344] on icon at bounding box center [1122, 345] width 42 height 35
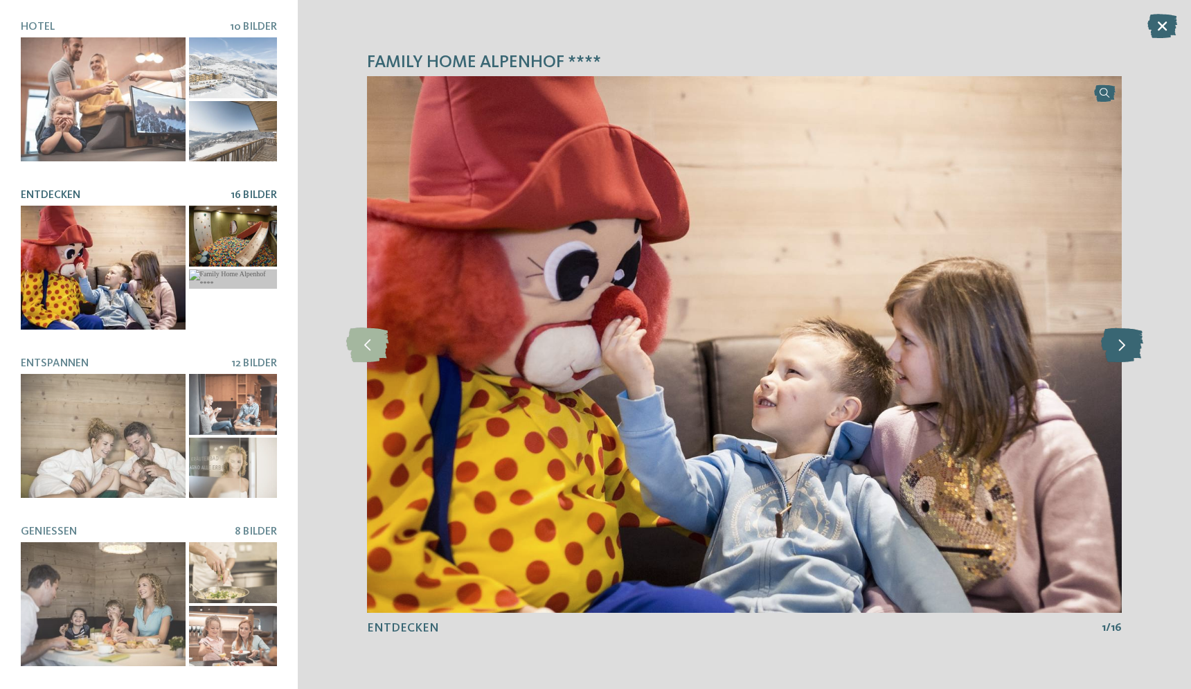
click at [1121, 344] on icon at bounding box center [1122, 345] width 42 height 35
